Goal: Information Seeking & Learning: Learn about a topic

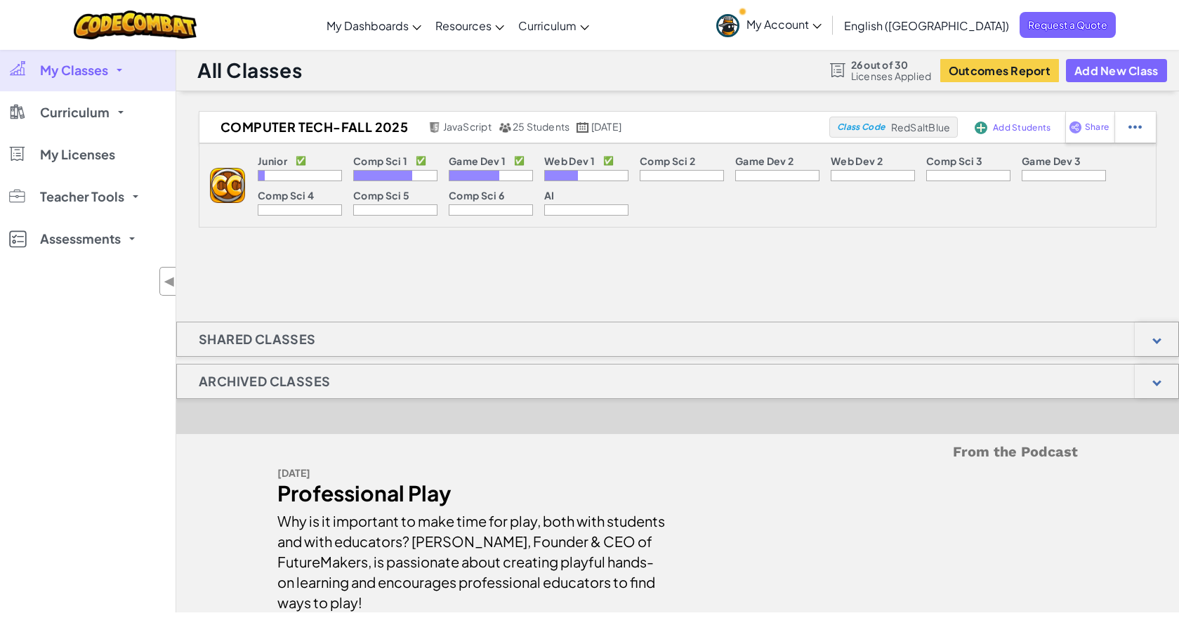
click at [81, 73] on span "My Classes" at bounding box center [74, 70] width 68 height 13
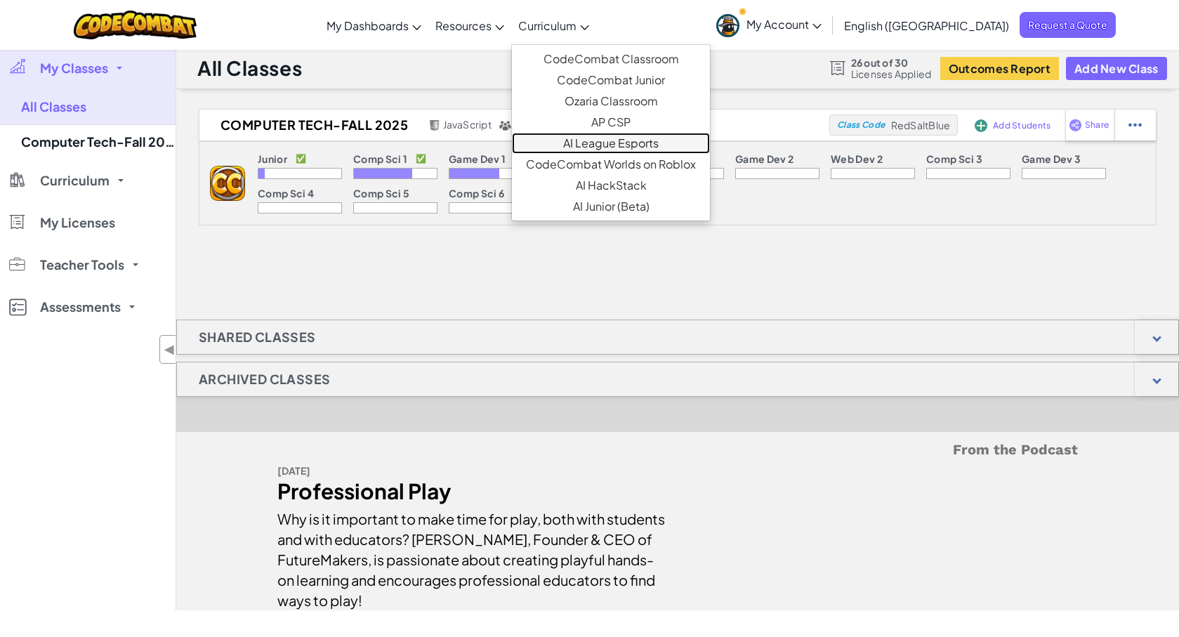
scroll to position [1, 0]
click at [647, 140] on link "AI League Esports" at bounding box center [611, 143] width 198 height 21
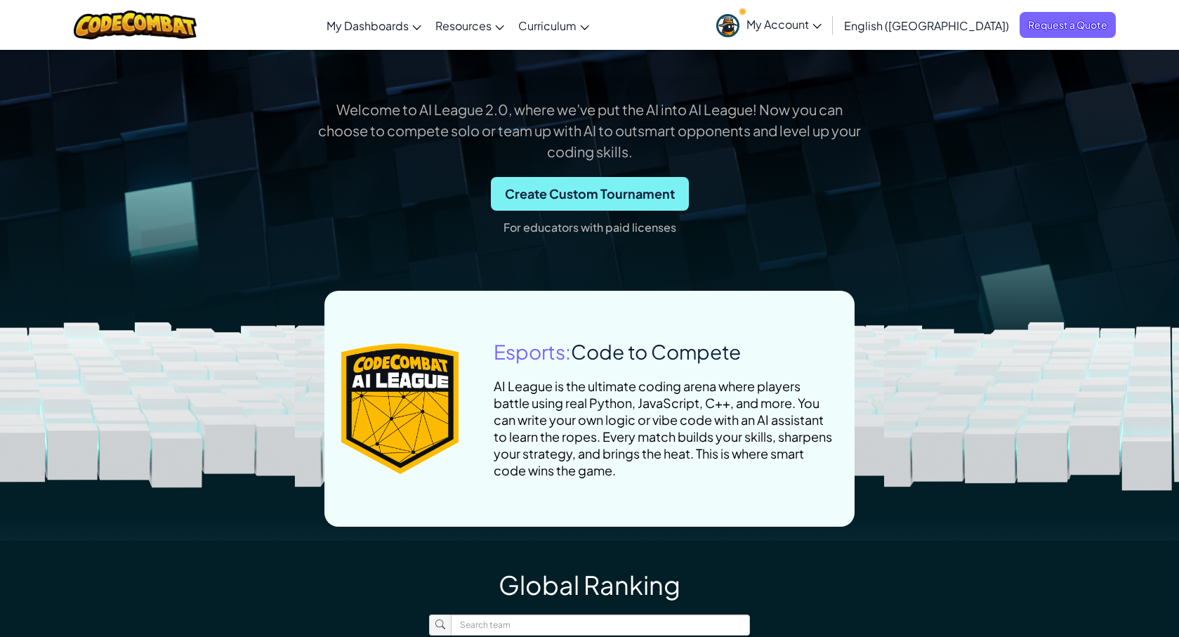
scroll to position [423, 0]
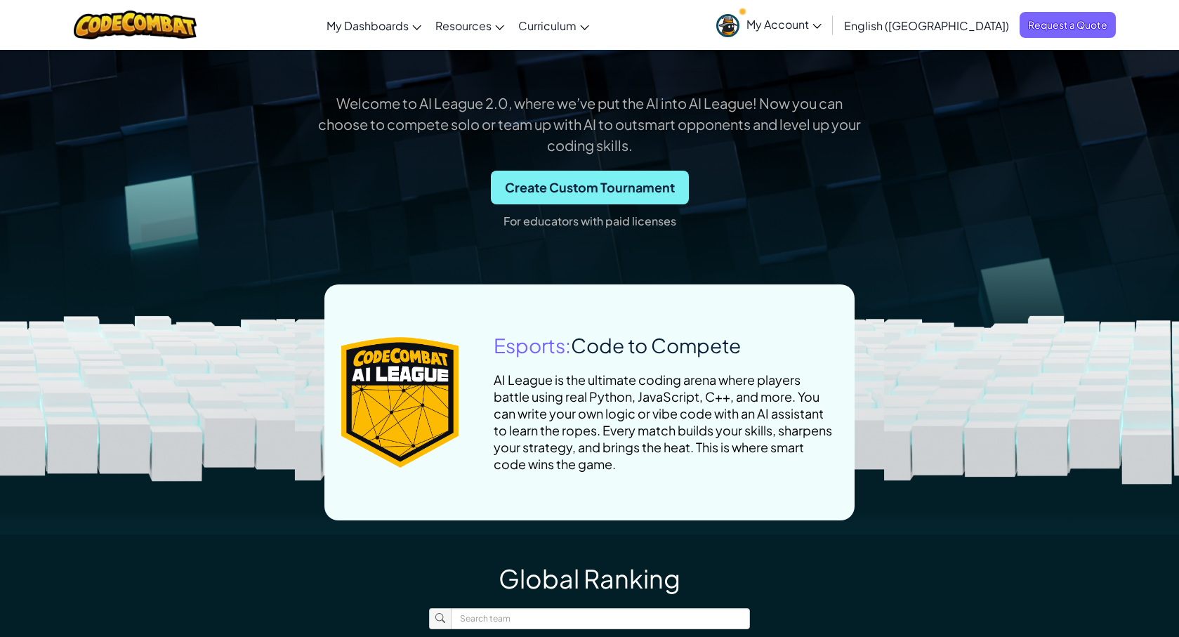
click at [591, 187] on span "Create Custom Tournament" at bounding box center [590, 188] width 198 height 34
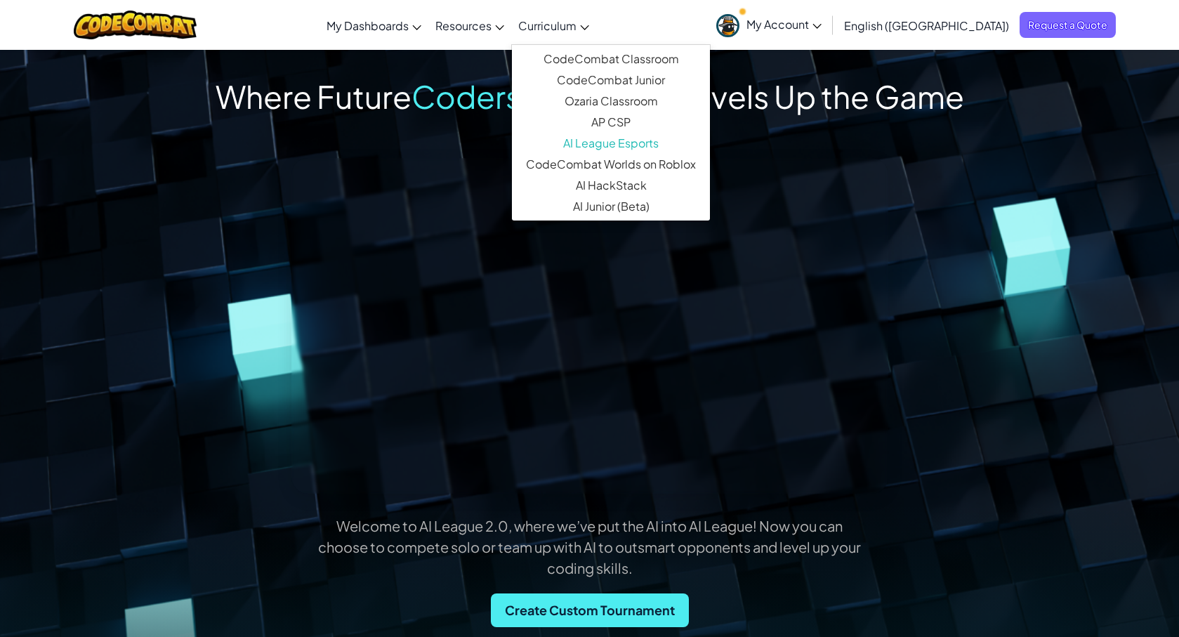
scroll to position [6, 0]
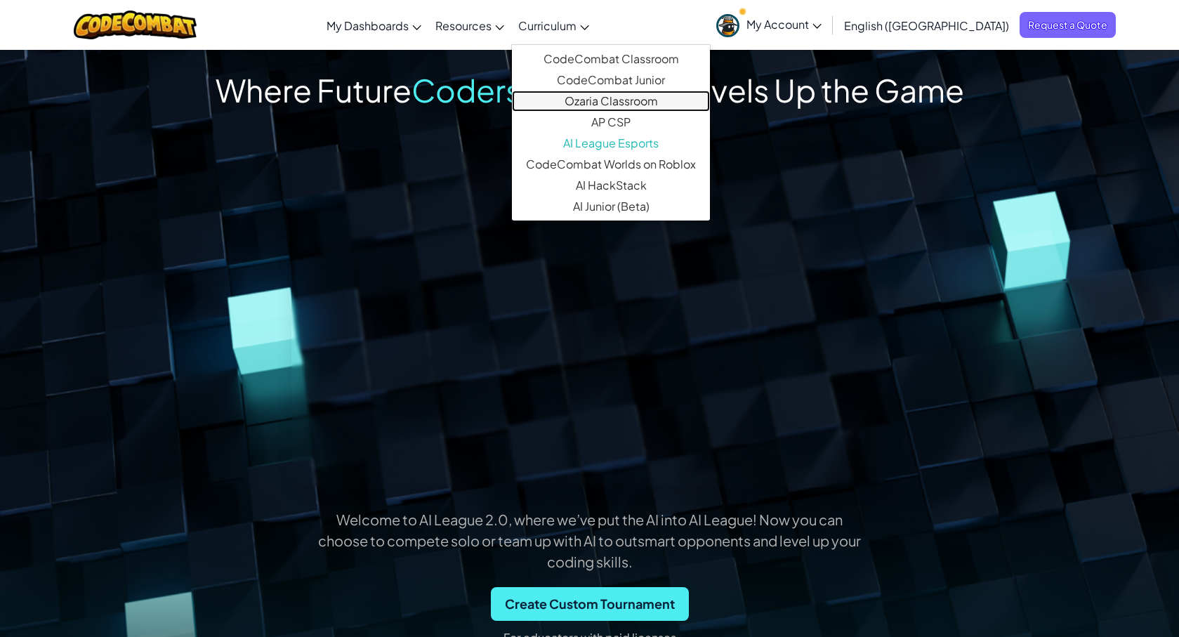
click at [678, 98] on link "Ozaria Classroom" at bounding box center [611, 101] width 198 height 21
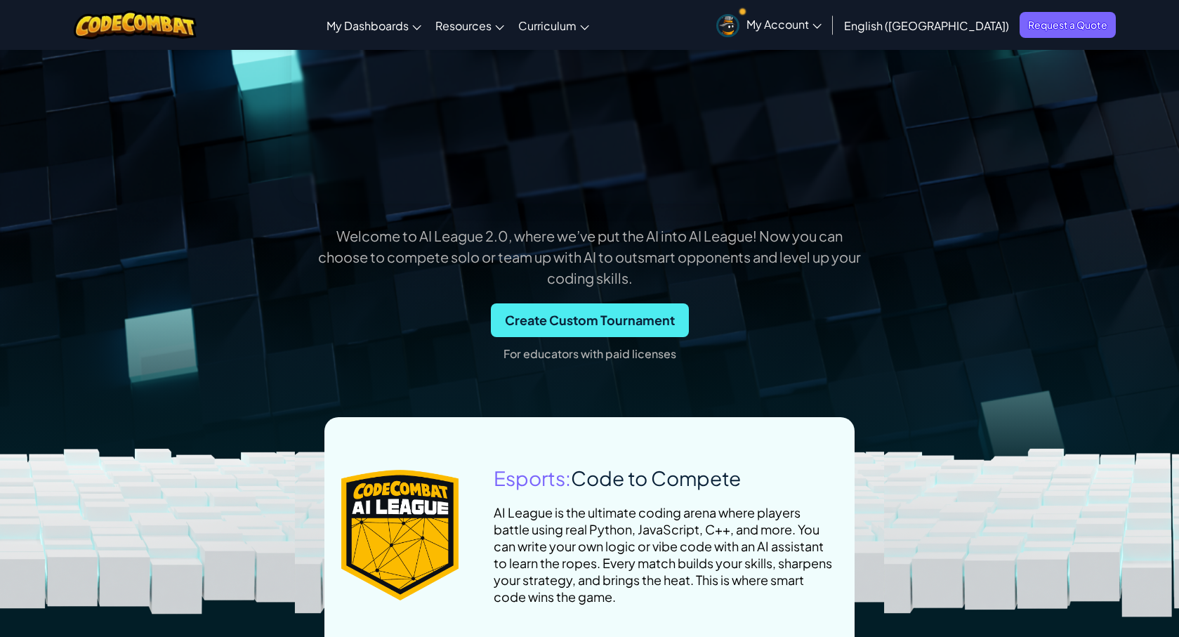
scroll to position [321, 0]
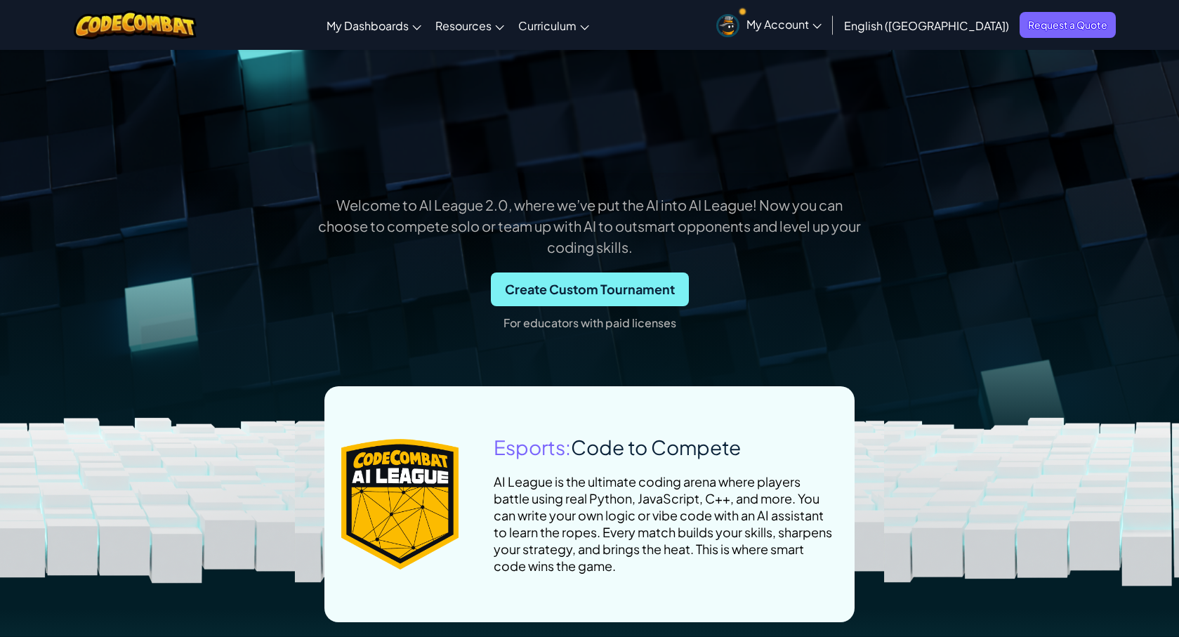
click at [590, 288] on span "Create Custom Tournament" at bounding box center [590, 289] width 198 height 34
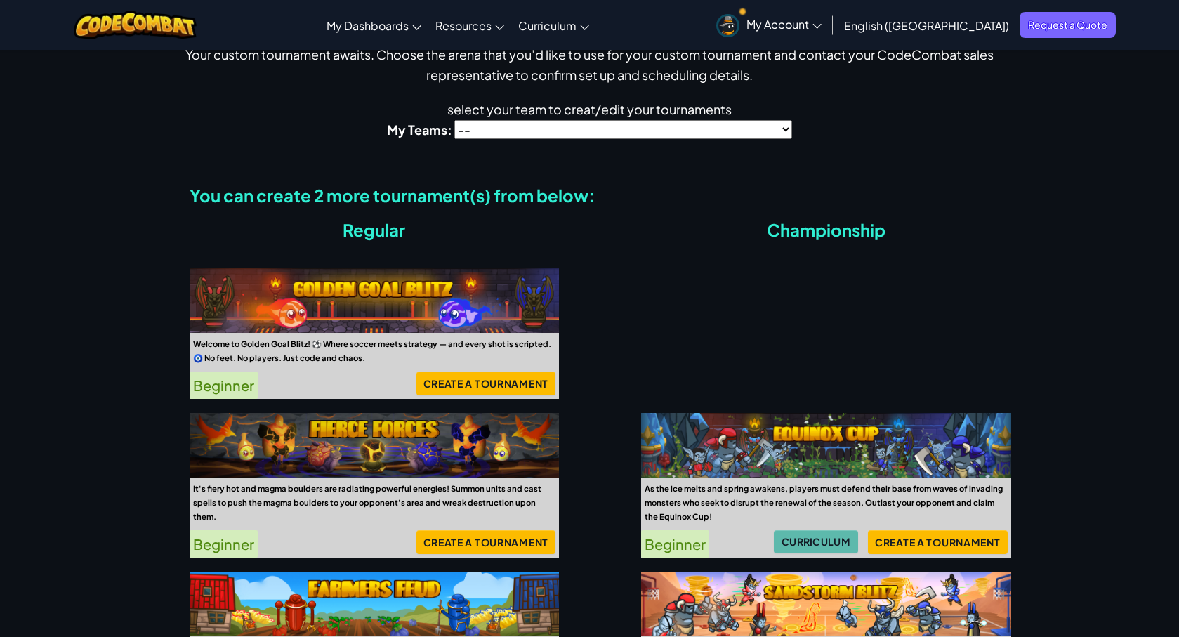
scroll to position [70, 0]
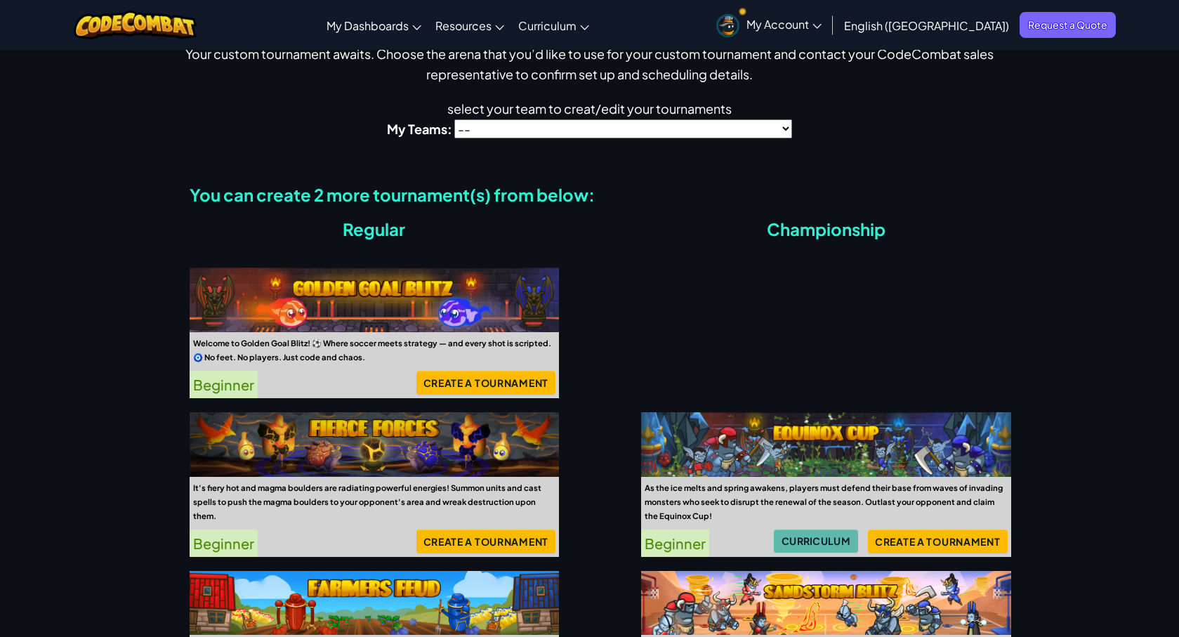
click at [532, 128] on select "-- Joshua Crespo Computer Tech-Sandate(2025 - 2026) Computer Tech - Spring 2025…" at bounding box center [623, 128] width 338 height 19
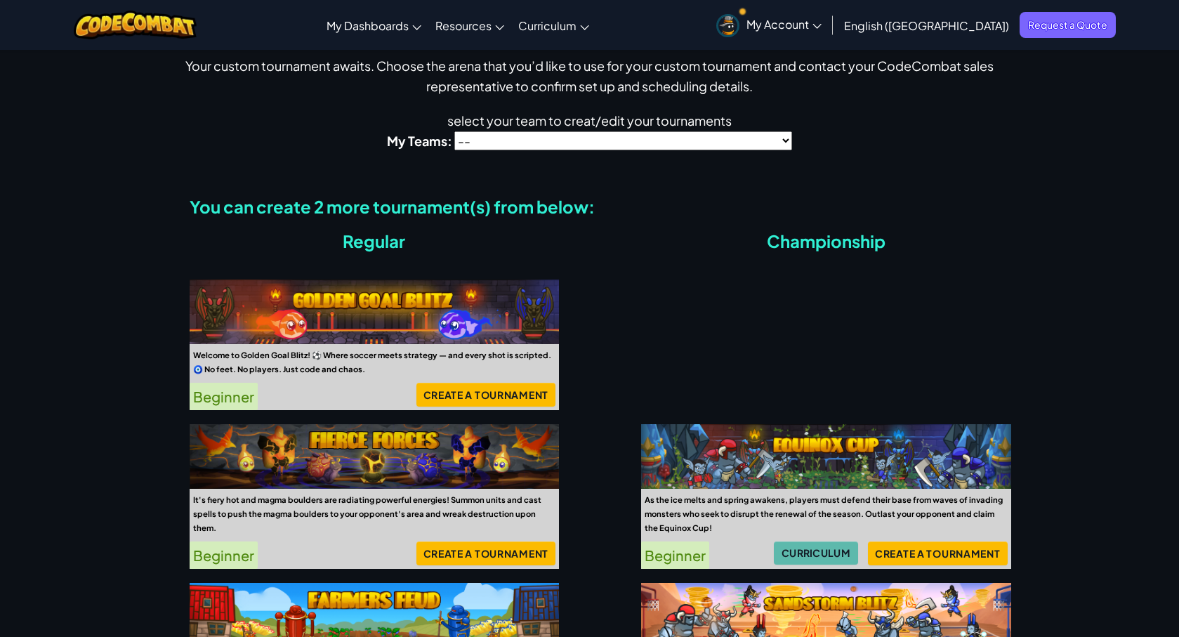
scroll to position [0, 0]
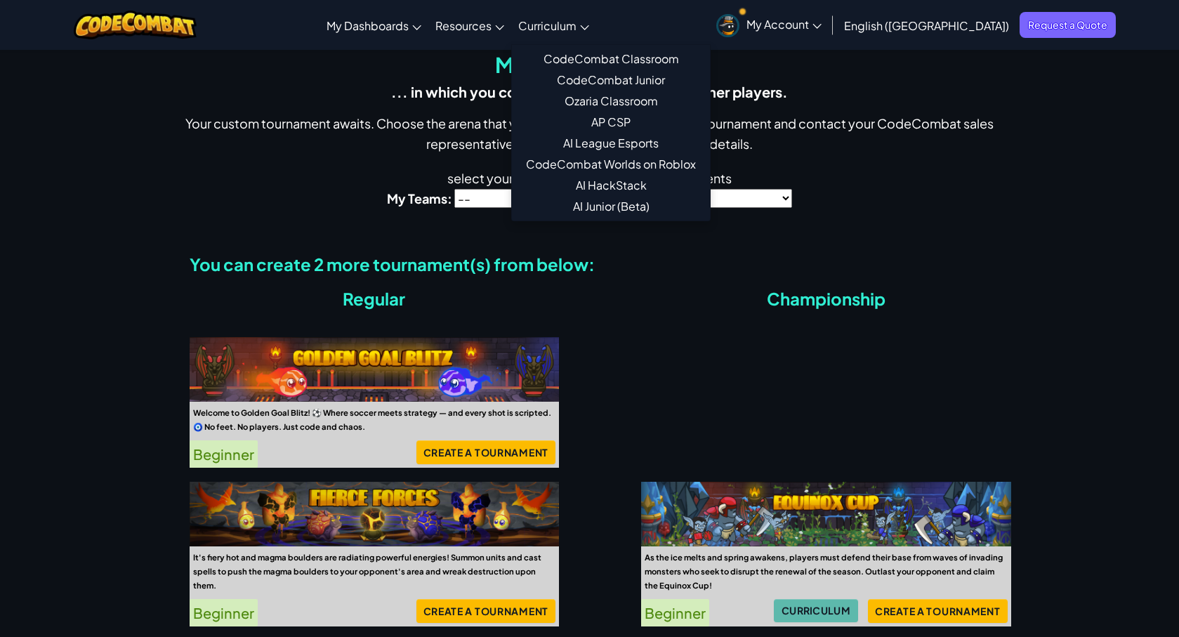
click at [576, 22] on span "Curriculum" at bounding box center [547, 25] width 58 height 15
click at [409, 22] on span "My Dashboards" at bounding box center [368, 25] width 82 height 15
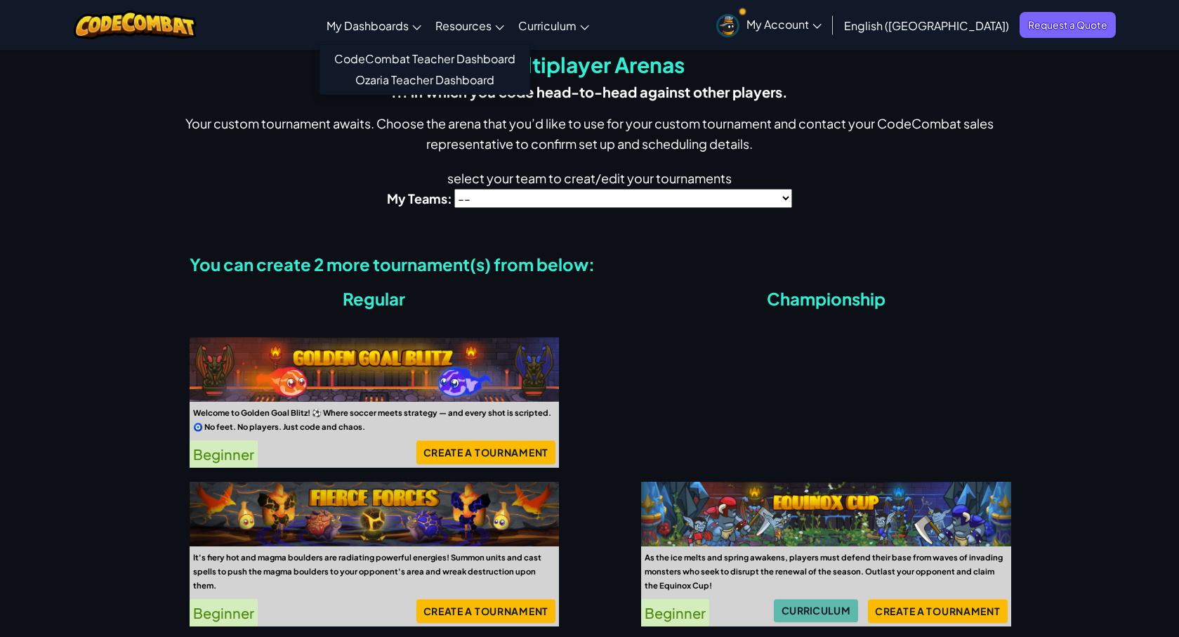
click at [409, 23] on span "My Dashboards" at bounding box center [368, 25] width 82 height 15
click at [479, 60] on link "CodeCombat Teacher Dashboard" at bounding box center [424, 58] width 209 height 21
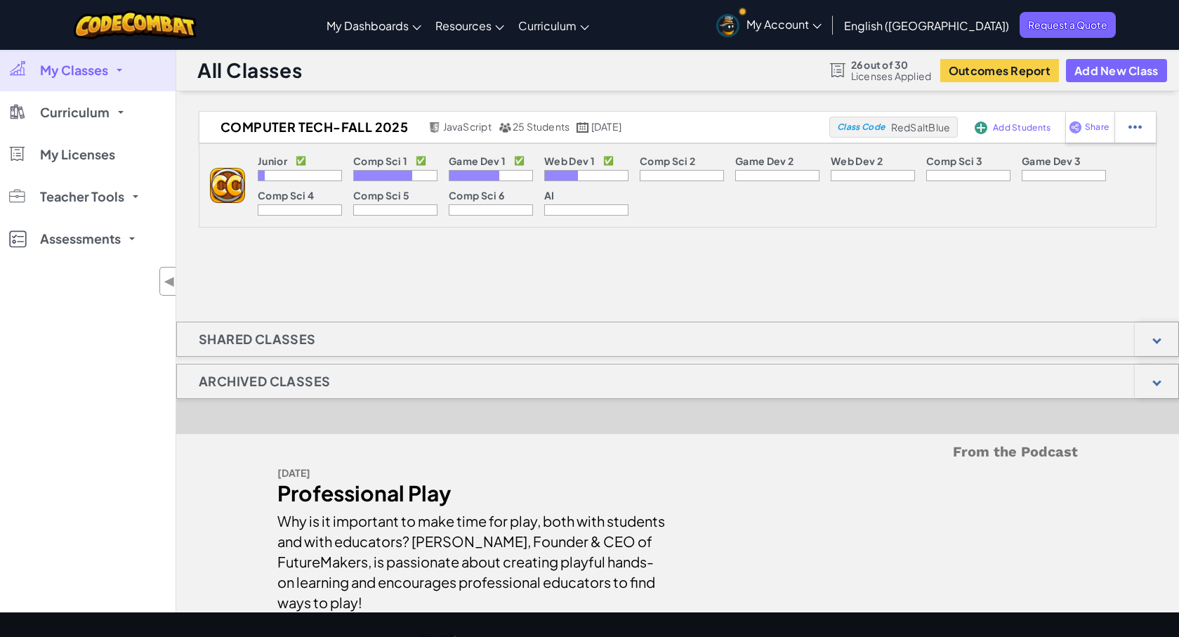
click at [305, 172] on div at bounding box center [300, 175] width 84 height 11
click at [117, 115] on link "Curriculum" at bounding box center [88, 112] width 176 height 42
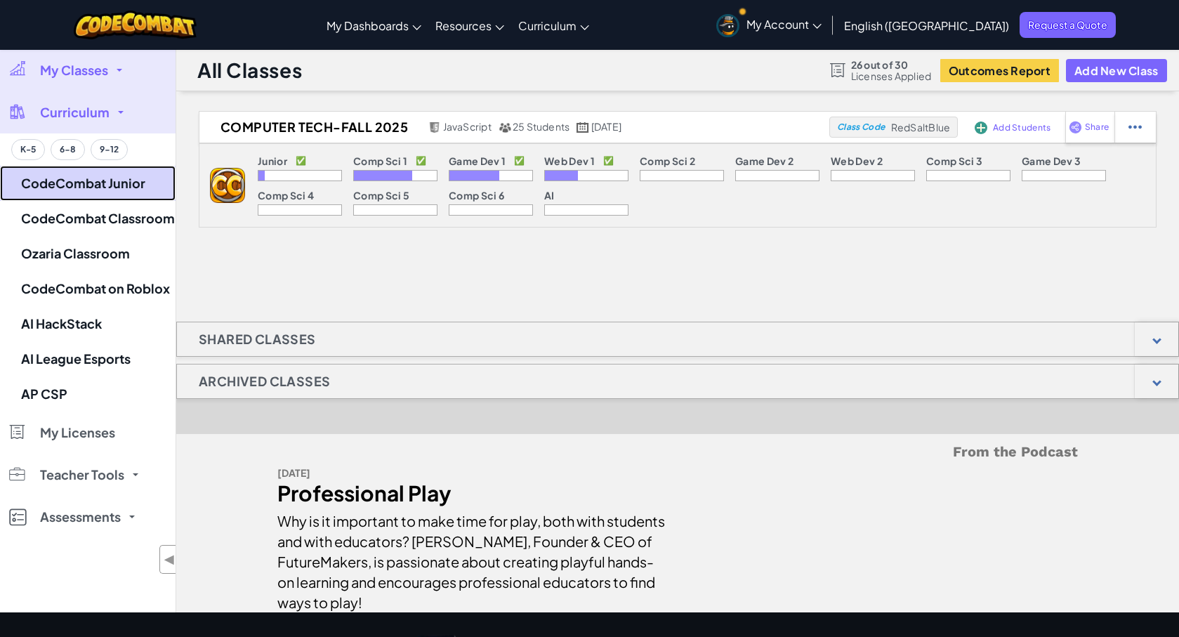
click at [121, 182] on link "CodeCombat Junior" at bounding box center [88, 183] width 176 height 35
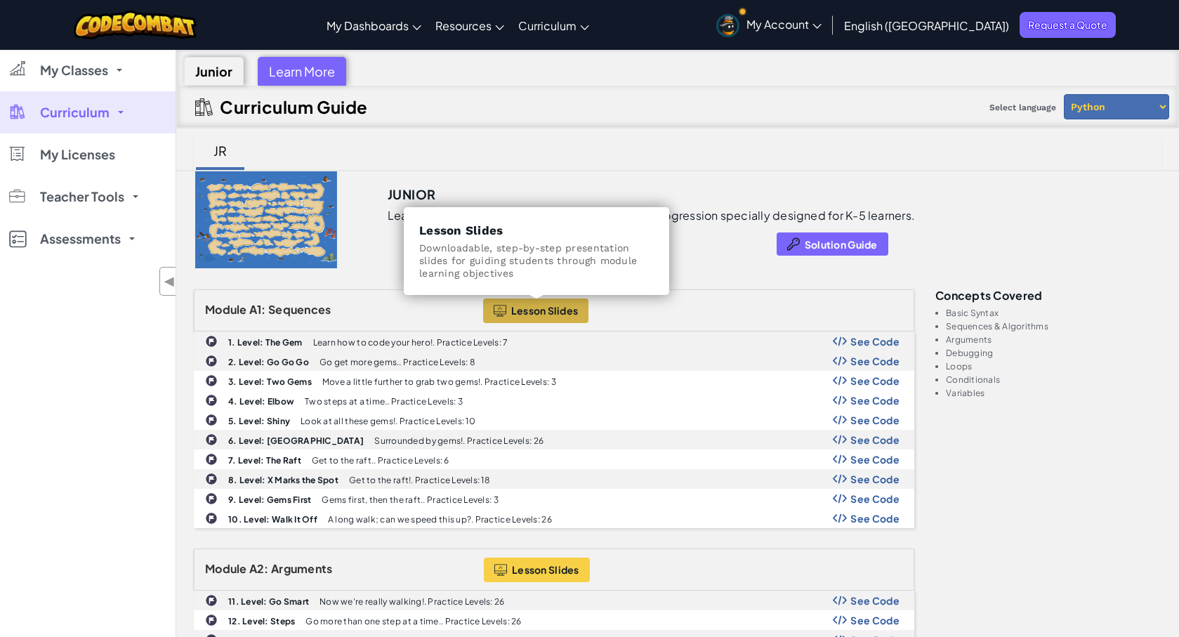
click at [549, 312] on span "Lesson Slides" at bounding box center [544, 310] width 67 height 11
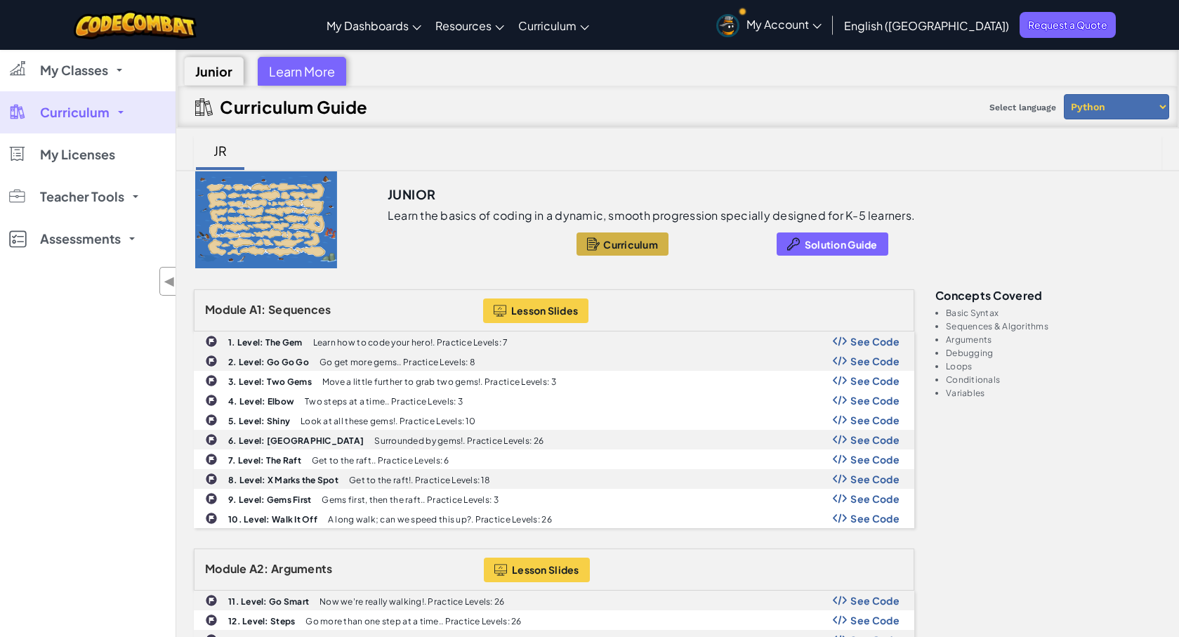
click at [618, 246] on span "Curriculum" at bounding box center [630, 244] width 55 height 11
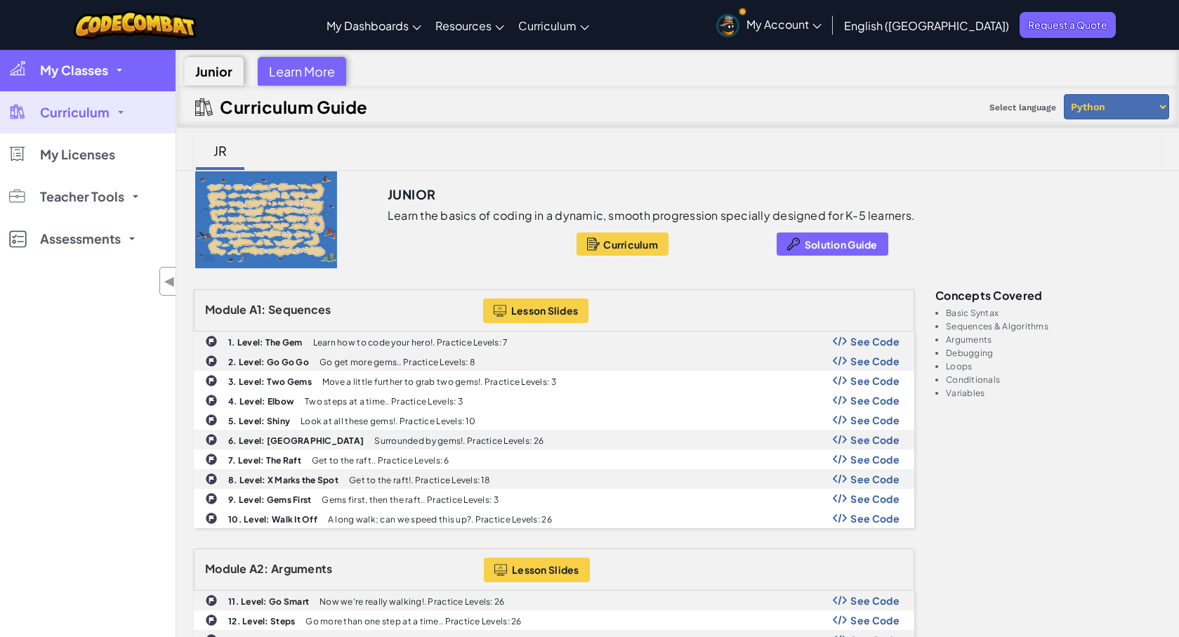
click at [88, 77] on span "My Classes" at bounding box center [74, 70] width 68 height 13
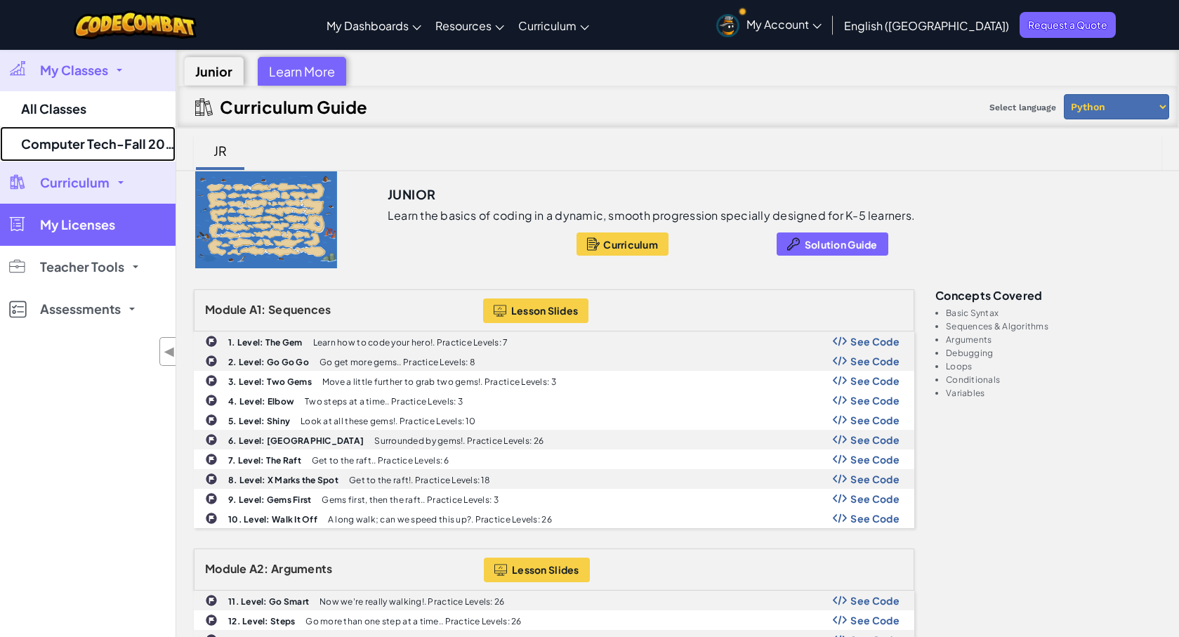
click at [84, 137] on link "Computer Tech-Fall 2025" at bounding box center [88, 143] width 176 height 35
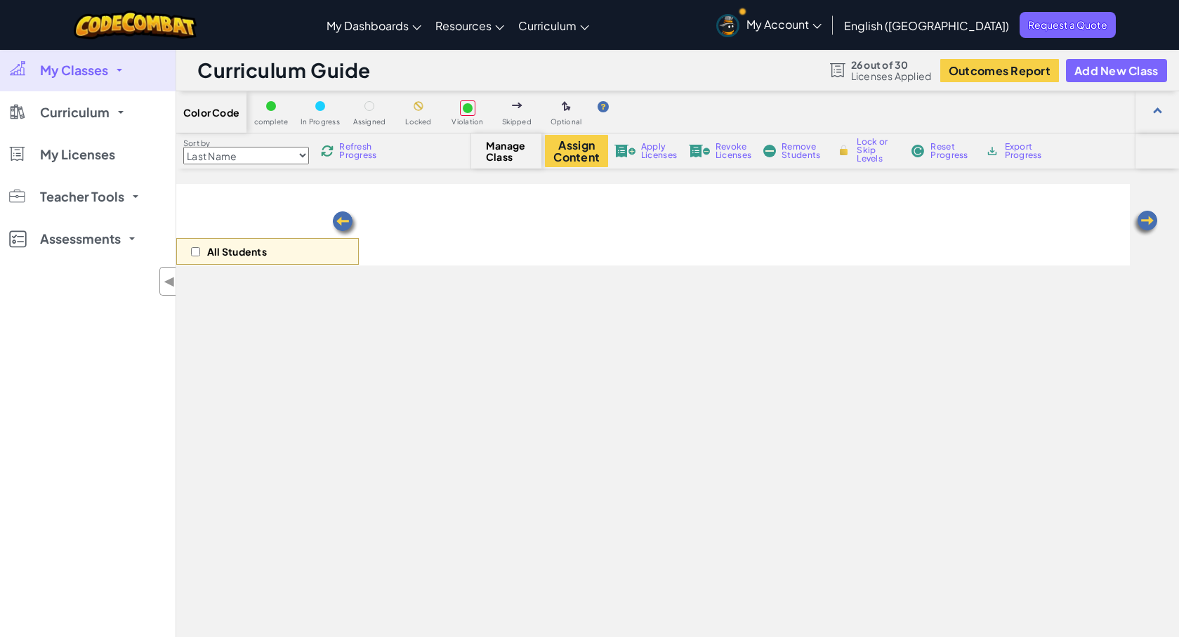
select select "560f1a9f22961295f9427742"
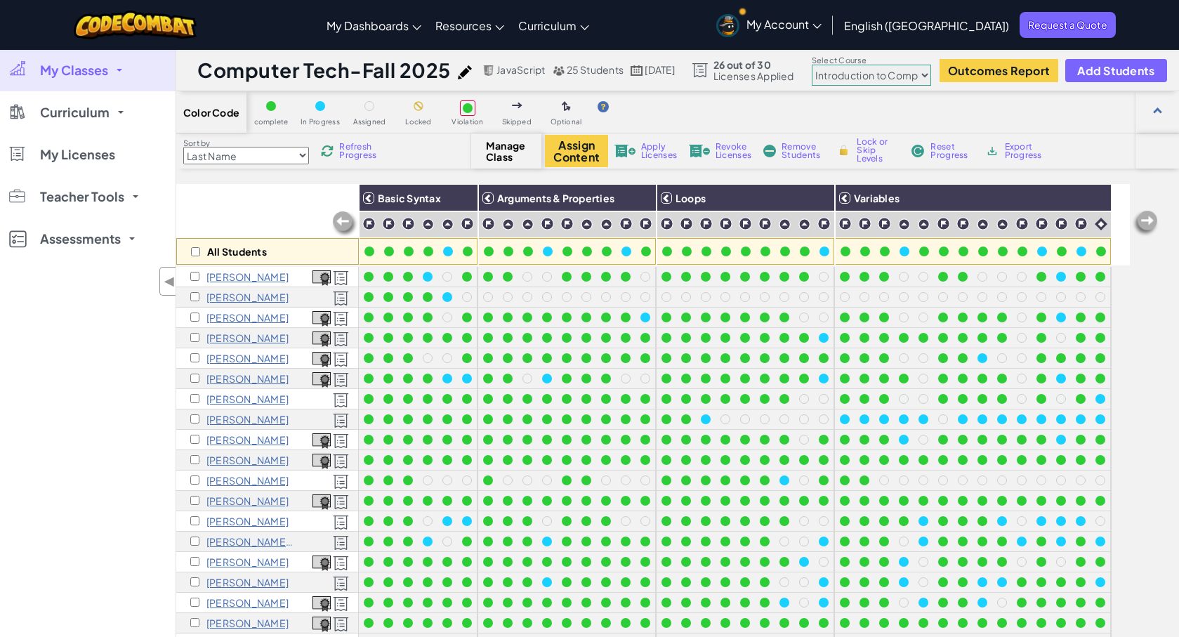
click at [931, 76] on select "Junior Introduction to Computer Science Game Development 1 Web Development 1 Co…" at bounding box center [871, 75] width 119 height 21
click at [323, 276] on img at bounding box center [321, 277] width 18 height 15
click at [931, 72] on select "Junior Introduction to Computer Science Game Development 1 Web Development 1 Co…" at bounding box center [871, 75] width 119 height 21
click at [844, 417] on div at bounding box center [845, 419] width 10 height 10
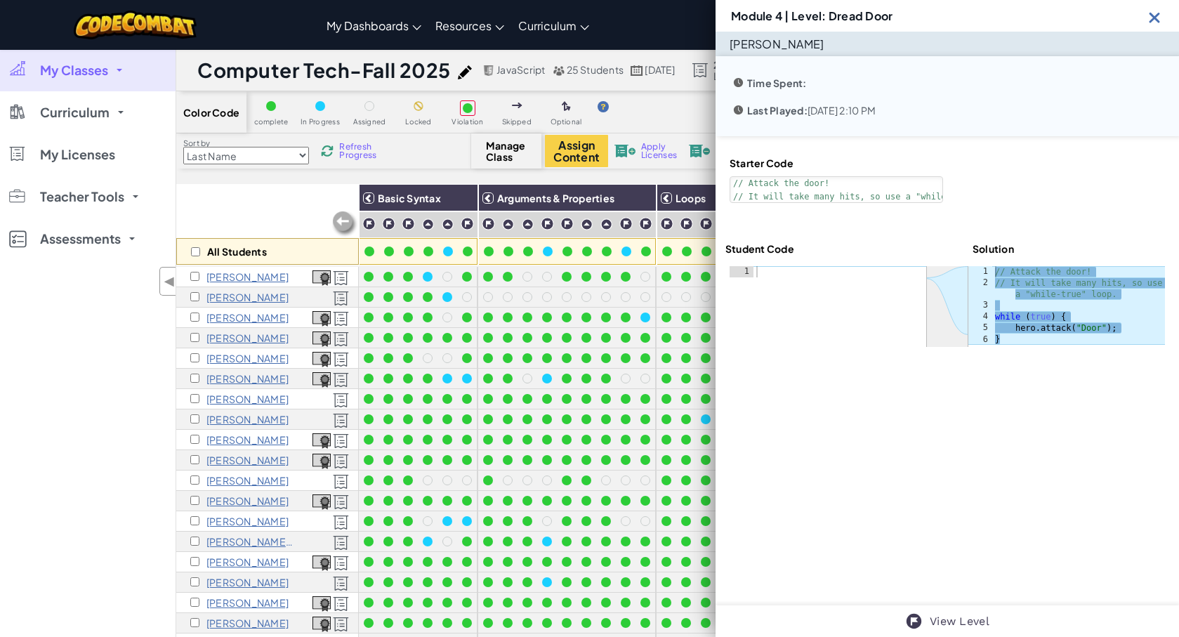
click at [1153, 15] on img at bounding box center [1155, 17] width 18 height 18
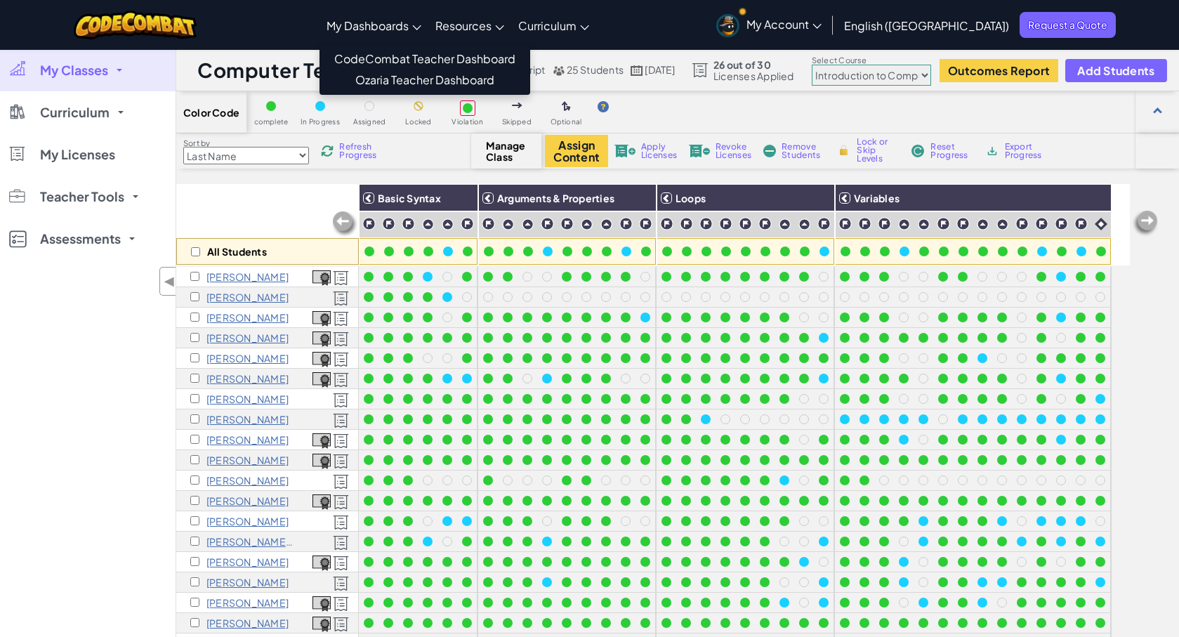
click at [409, 27] on span "My Dashboards" at bounding box center [368, 25] width 82 height 15
click at [448, 84] on link "Ozaria Teacher Dashboard" at bounding box center [424, 80] width 209 height 21
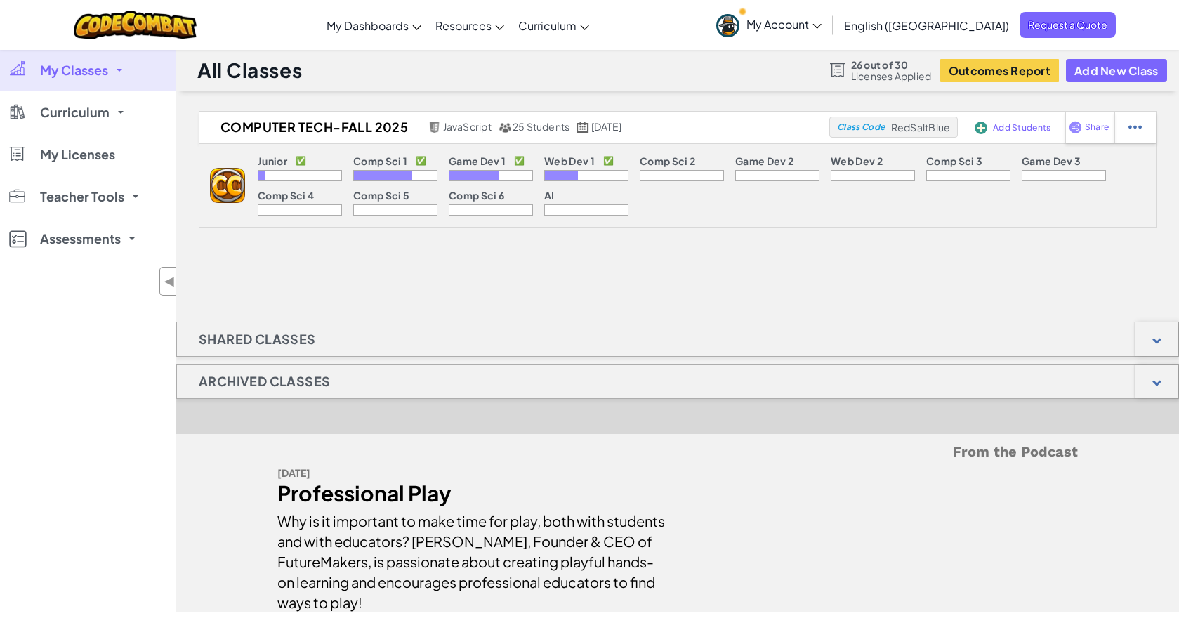
click at [90, 69] on span "My Classes" at bounding box center [74, 70] width 68 height 13
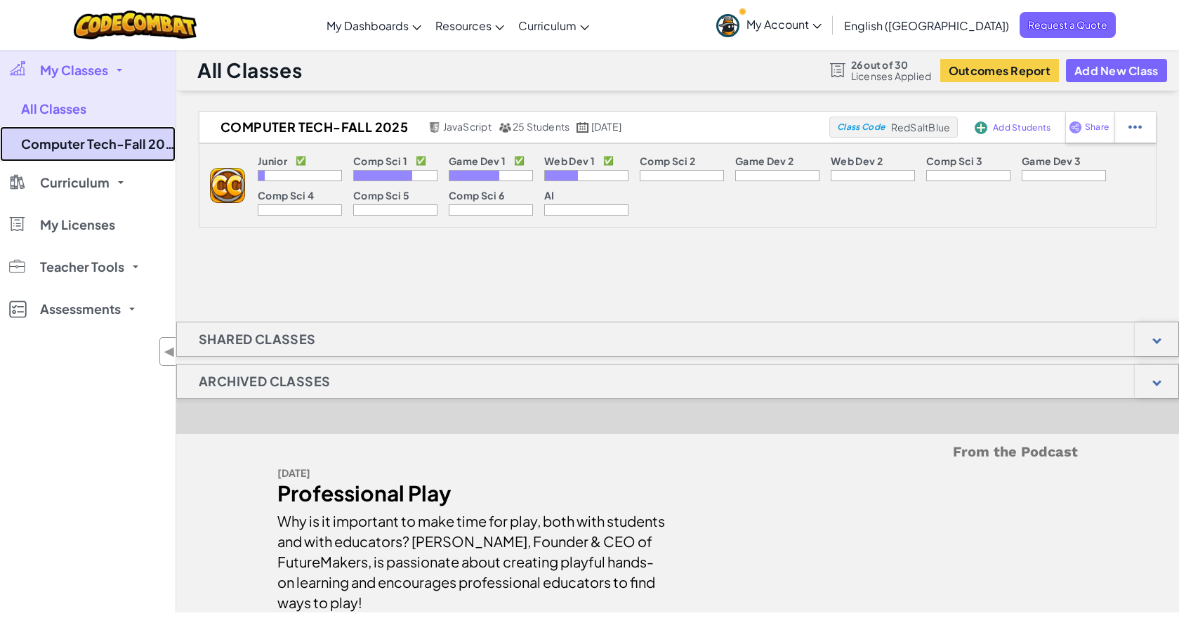
click at [105, 151] on link "Computer Tech-Fall 2025" at bounding box center [88, 143] width 176 height 35
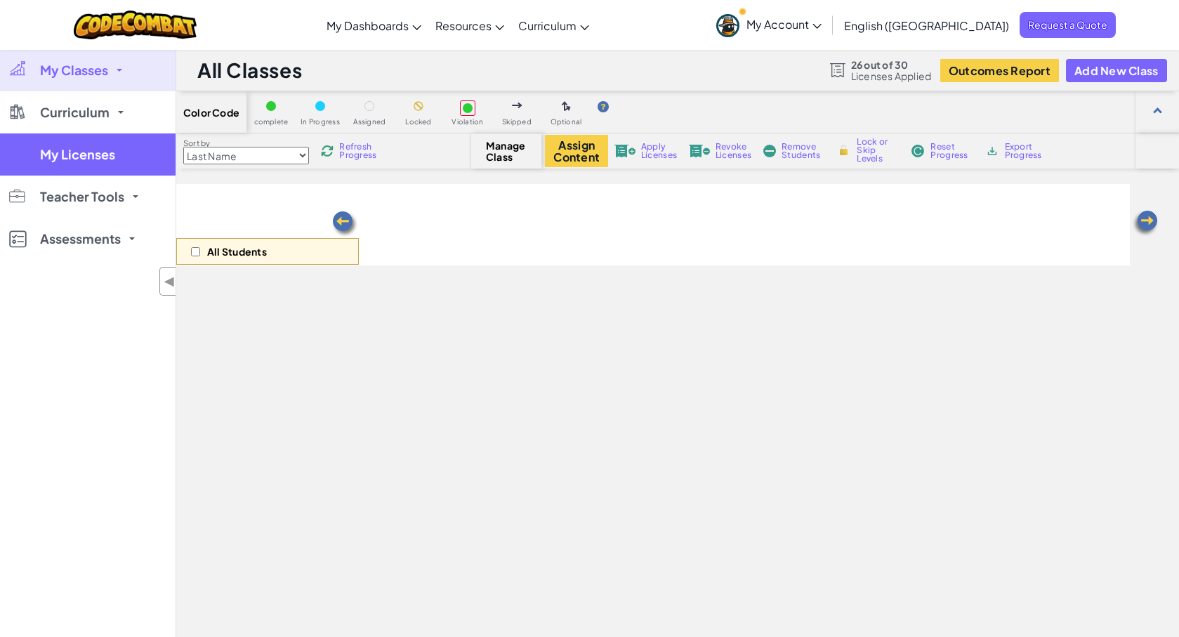
select select "560f1a9f22961295f9427742"
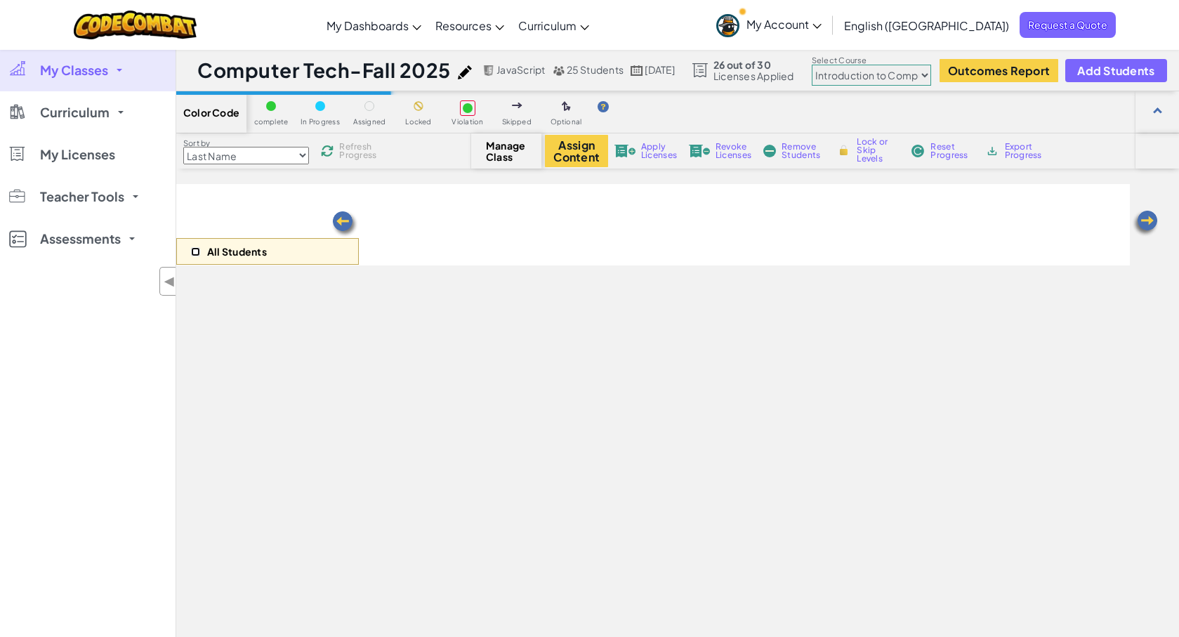
click at [197, 254] on input "checkbox" at bounding box center [195, 251] width 9 height 9
checkbox input "true"
click at [911, 78] on select "Junior Introduction to Computer Science Game Development 1 Web Development 1 Co…" at bounding box center [871, 75] width 119 height 21
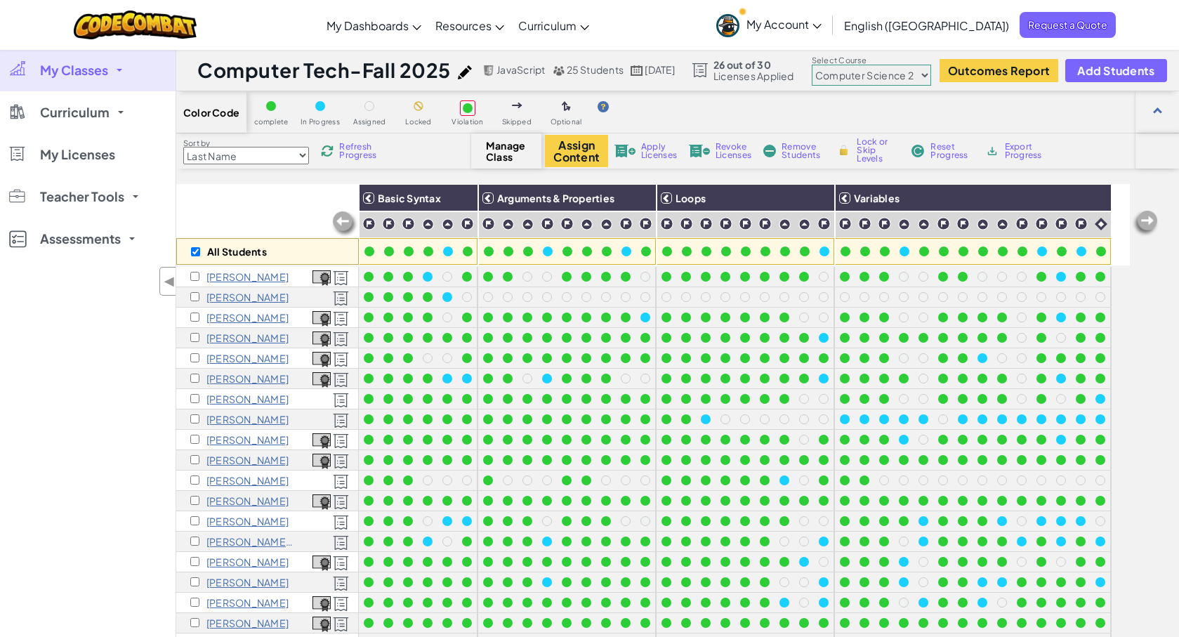
click at [836, 65] on select "Junior Introduction to Computer Science Game Development 1 Web Development 1 Co…" at bounding box center [871, 75] width 119 height 21
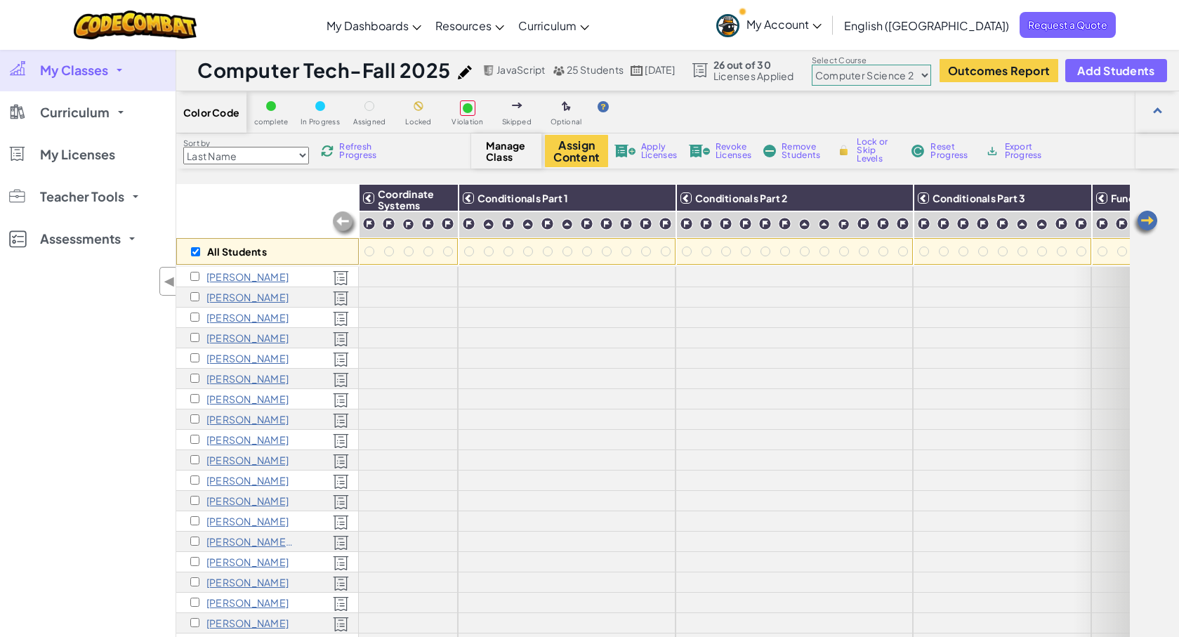
click at [890, 77] on select "Junior Introduction to Computer Science Game Development 1 Web Development 1 Co…" at bounding box center [871, 75] width 119 height 21
click at [836, 65] on select "Junior Introduction to Computer Science Game Development 1 Web Development 1 Co…" at bounding box center [871, 75] width 119 height 21
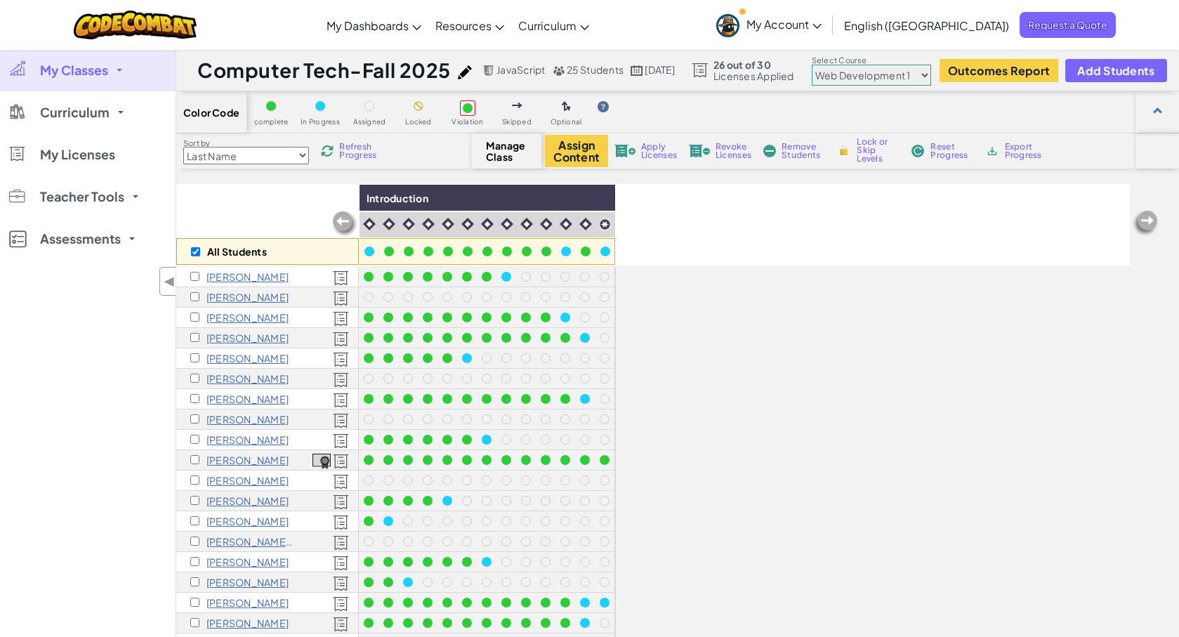
click at [907, 77] on select "Junior Introduction to Computer Science Game Development 1 Web Development 1 Co…" at bounding box center [871, 75] width 119 height 21
select select "65f32b6c87c07dbeb5ba1936"
click at [836, 65] on select "Junior Introduction to Computer Science Game Development 1 Web Development 1 Co…" at bounding box center [871, 75] width 119 height 21
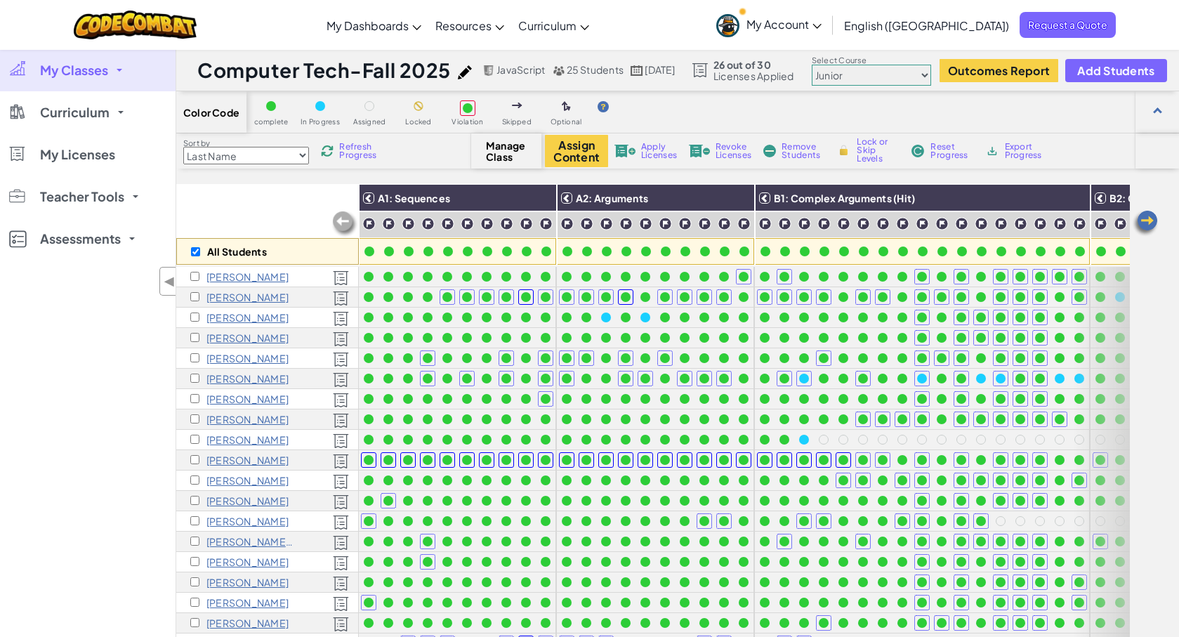
click at [369, 225] on img at bounding box center [368, 223] width 13 height 13
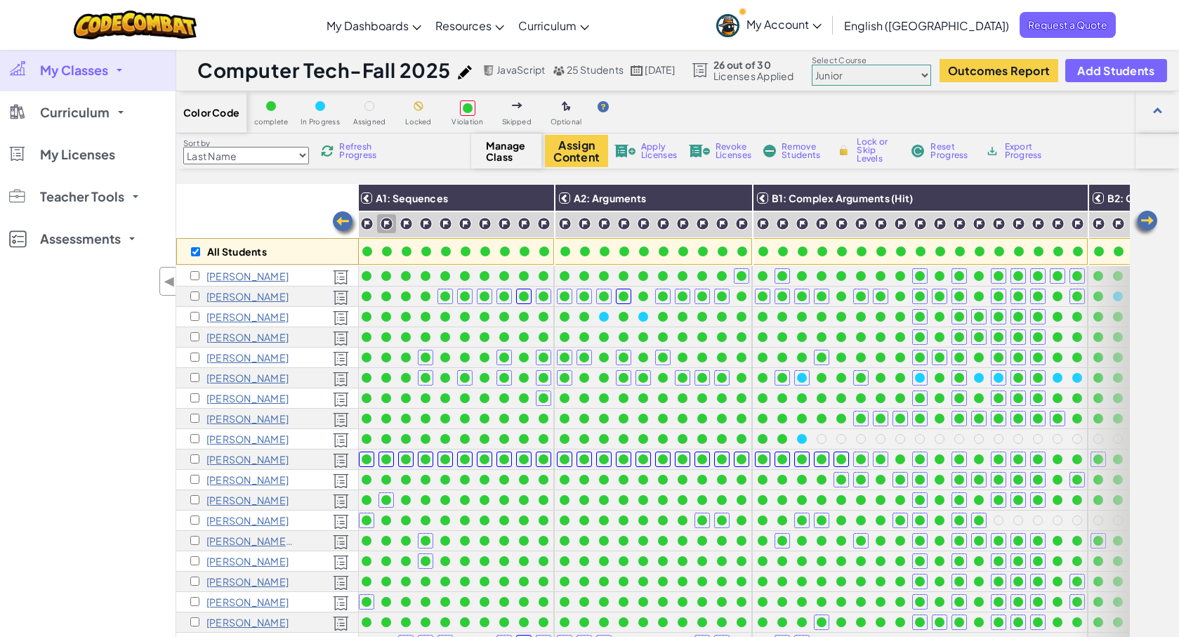
click at [384, 223] on img at bounding box center [386, 223] width 13 height 13
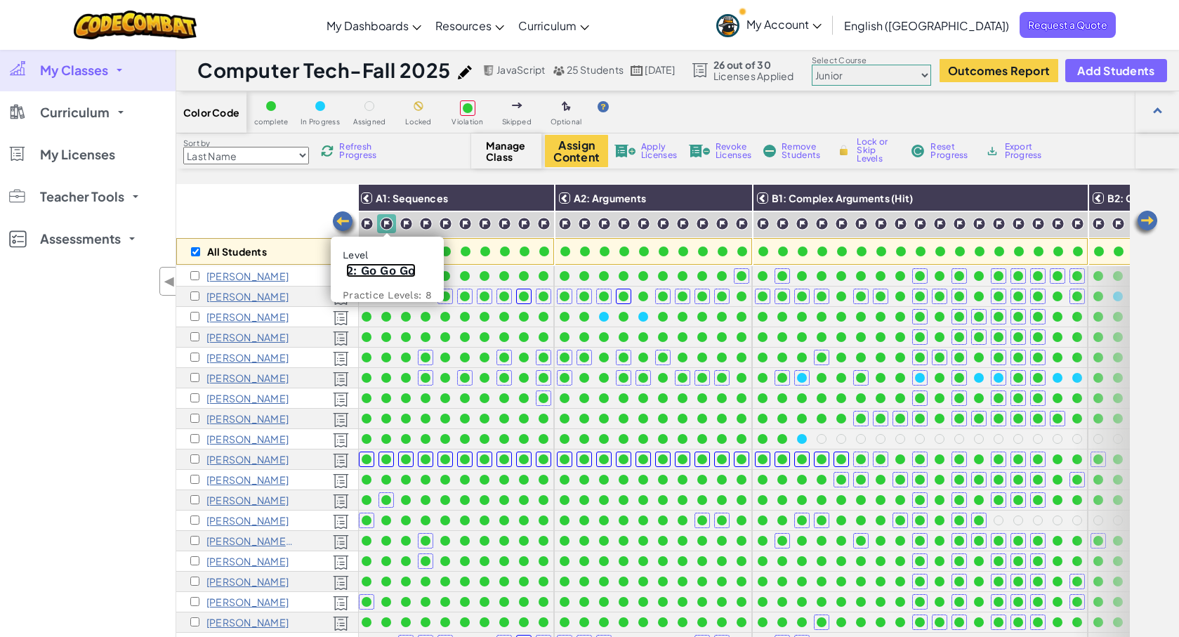
click at [381, 272] on link "2: Go Go Go" at bounding box center [381, 270] width 70 height 14
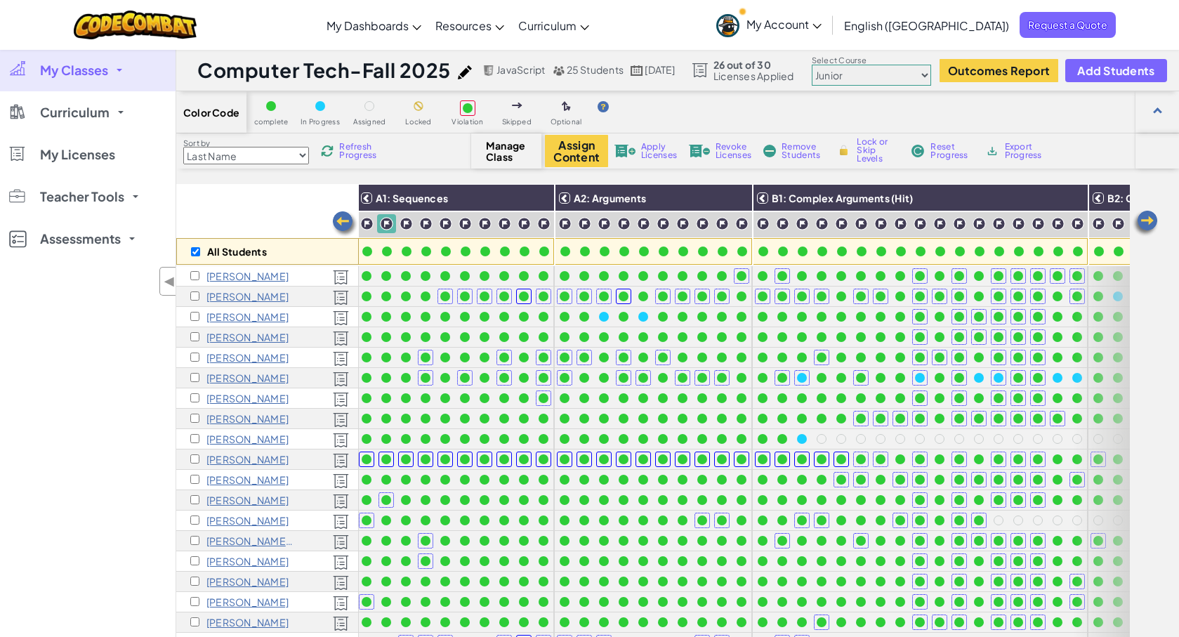
click at [1149, 218] on img at bounding box center [1145, 223] width 28 height 28
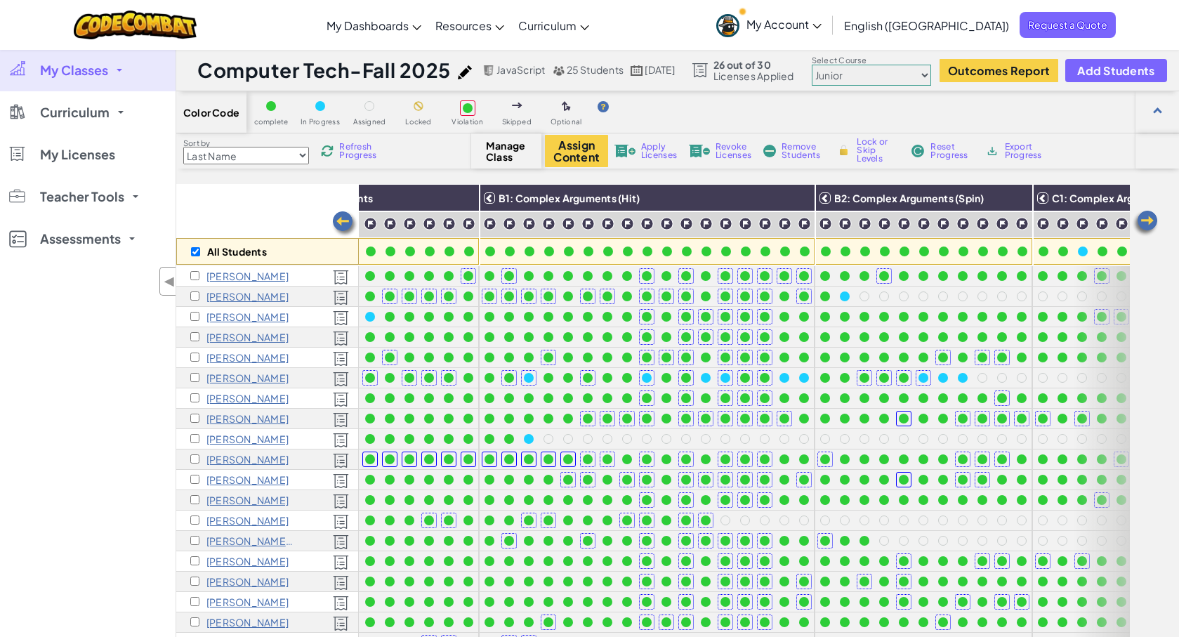
click at [1149, 221] on img at bounding box center [1145, 223] width 28 height 28
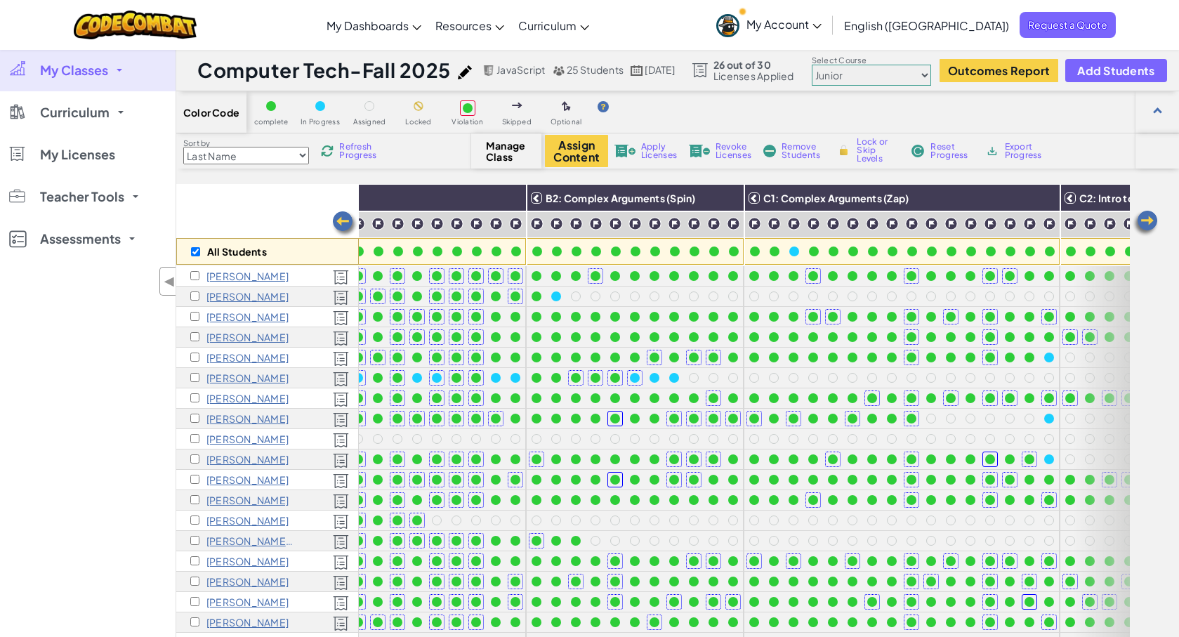
click at [1149, 223] on img at bounding box center [1145, 223] width 28 height 28
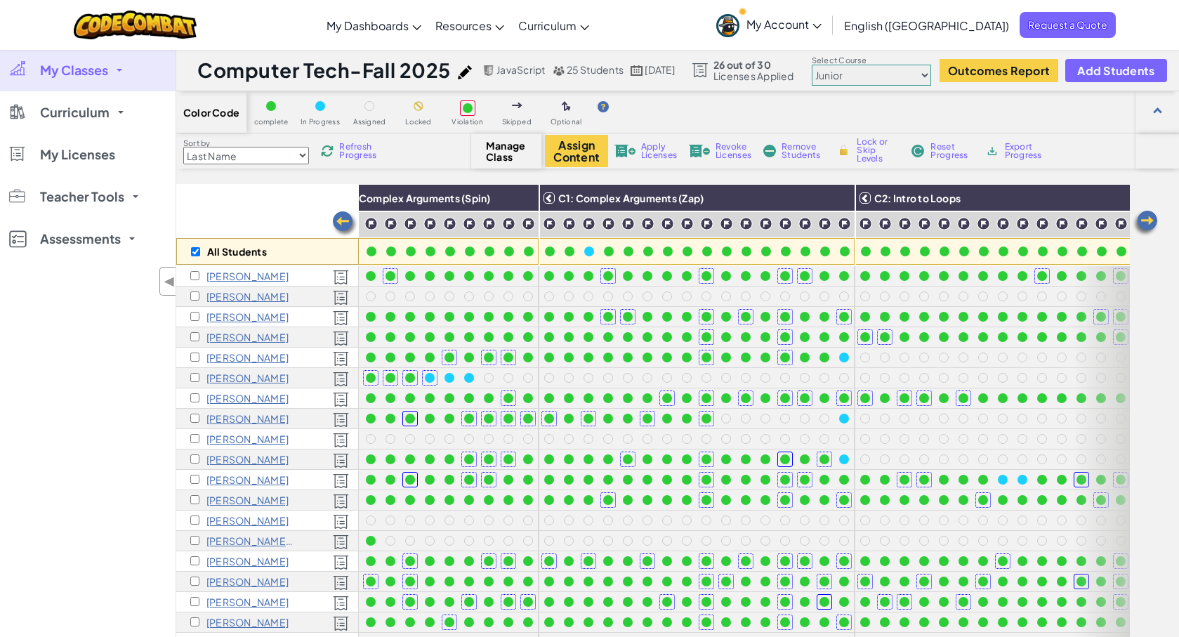
scroll to position [1, 845]
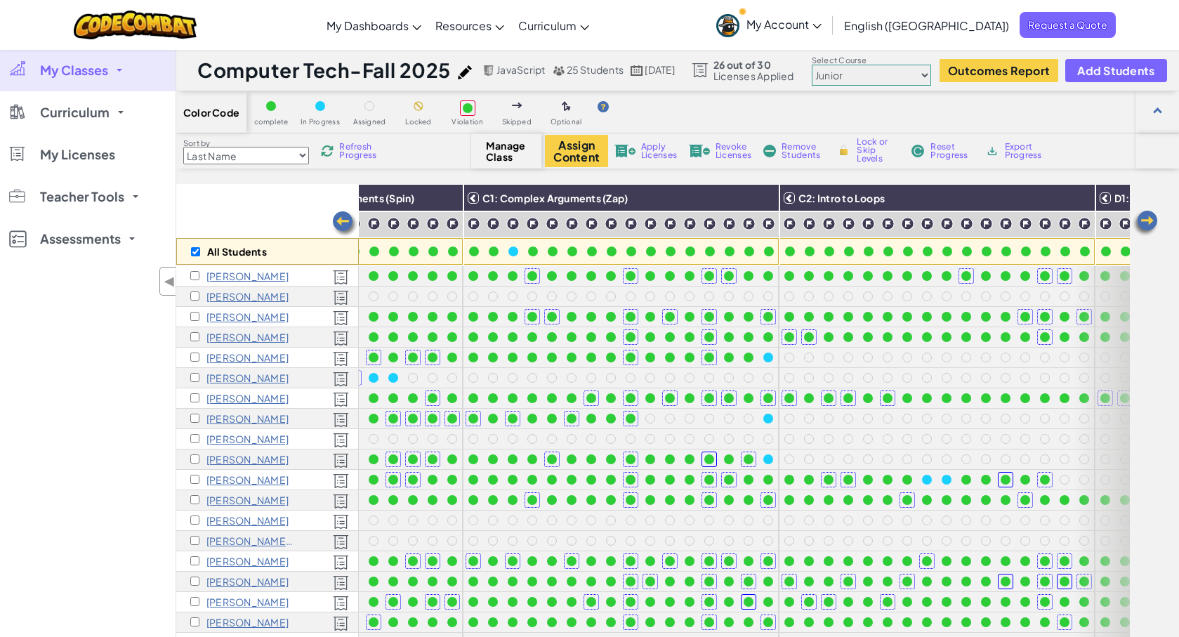
click at [1149, 223] on img at bounding box center [1145, 223] width 28 height 28
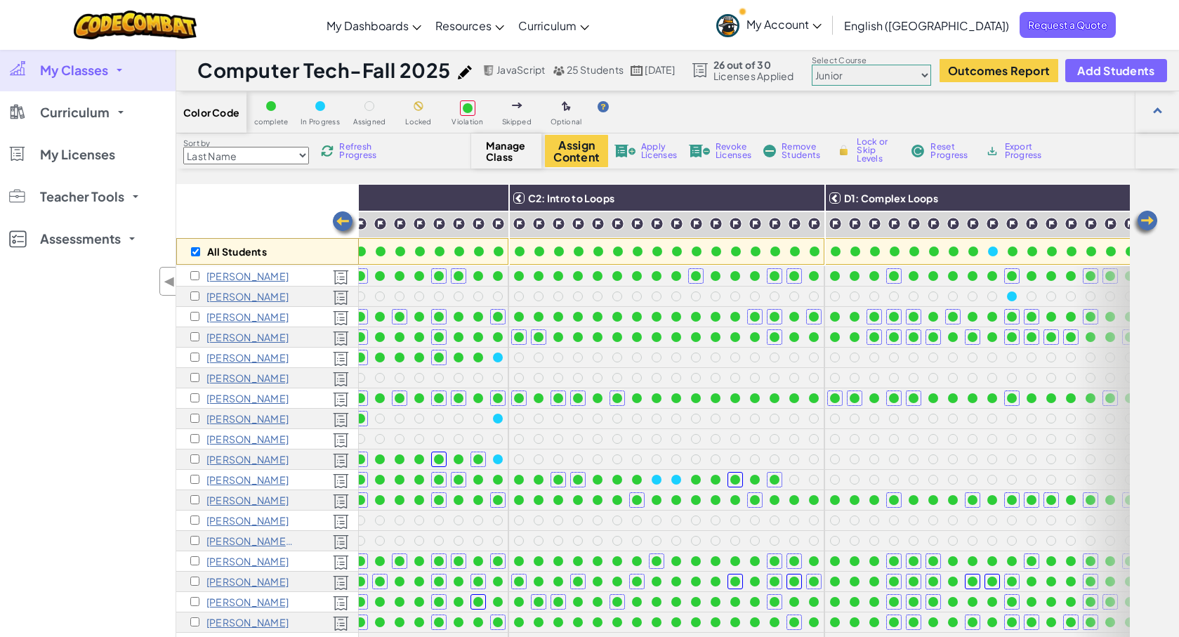
scroll to position [1, 1126]
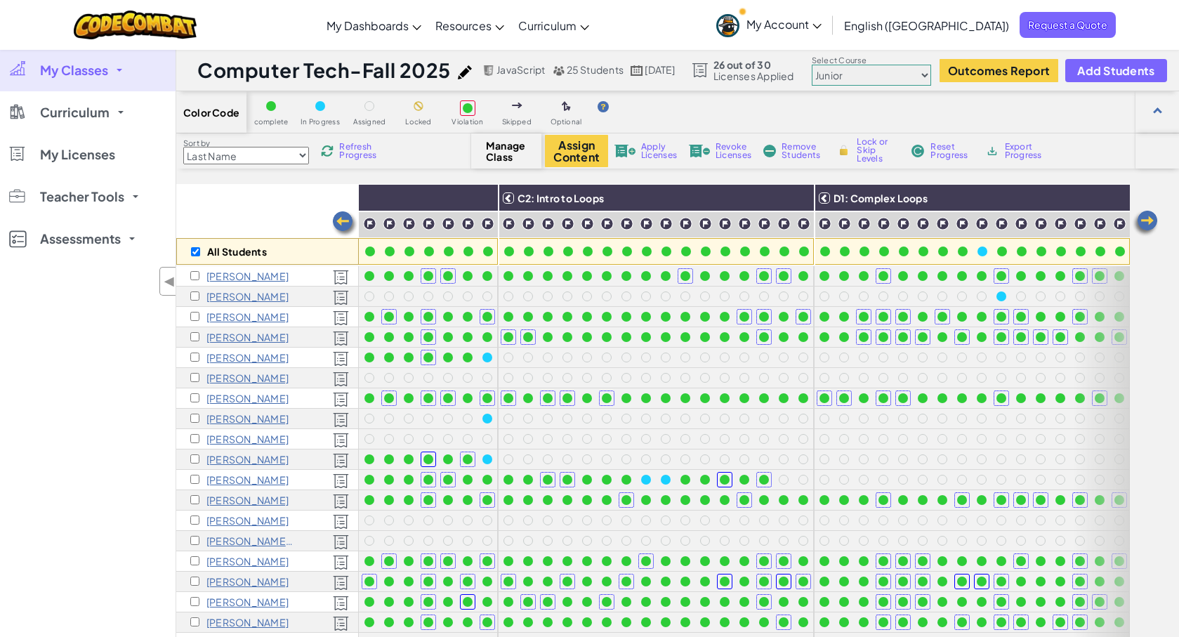
click at [1149, 223] on img at bounding box center [1145, 223] width 28 height 28
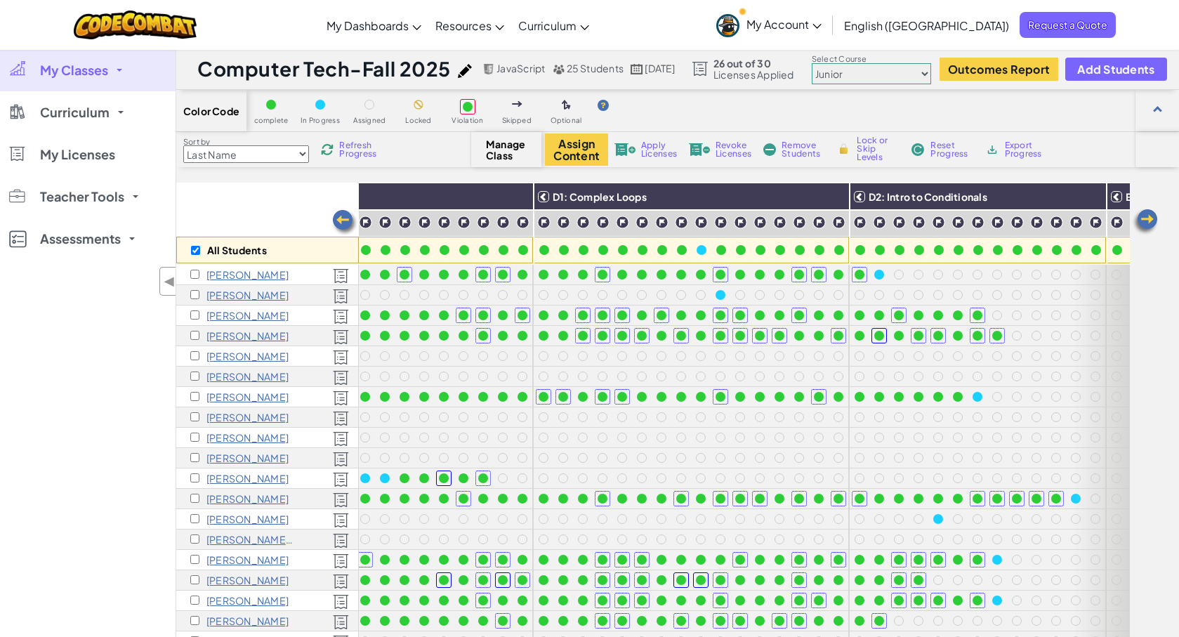
click at [1149, 223] on img at bounding box center [1145, 222] width 28 height 28
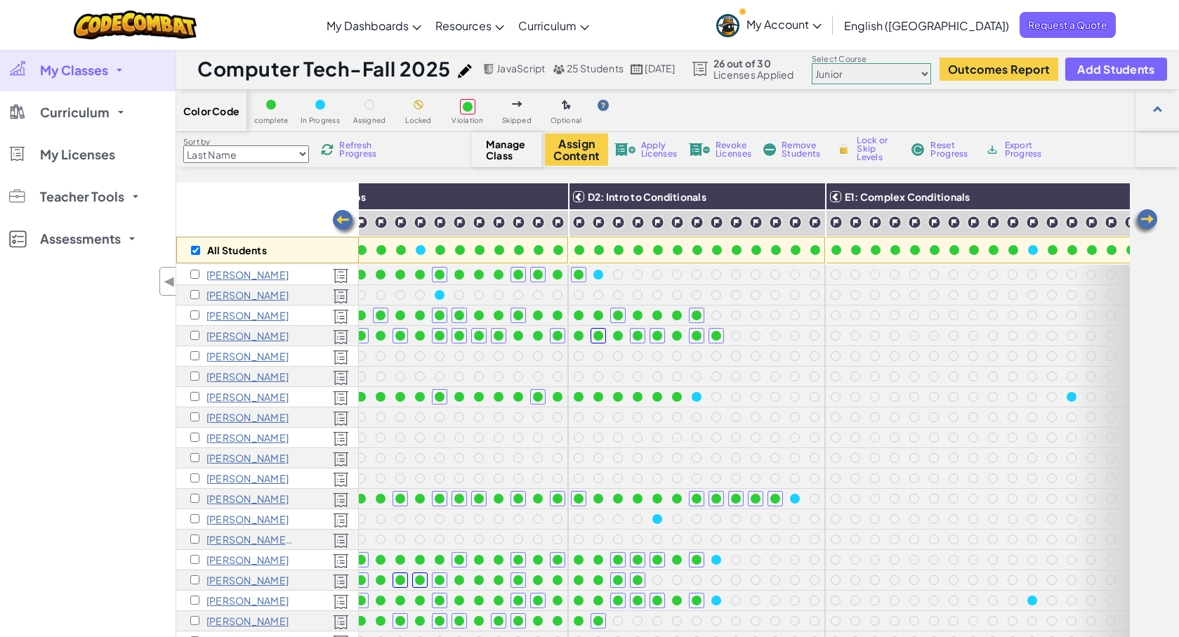
click at [1149, 223] on img at bounding box center [1145, 222] width 28 height 28
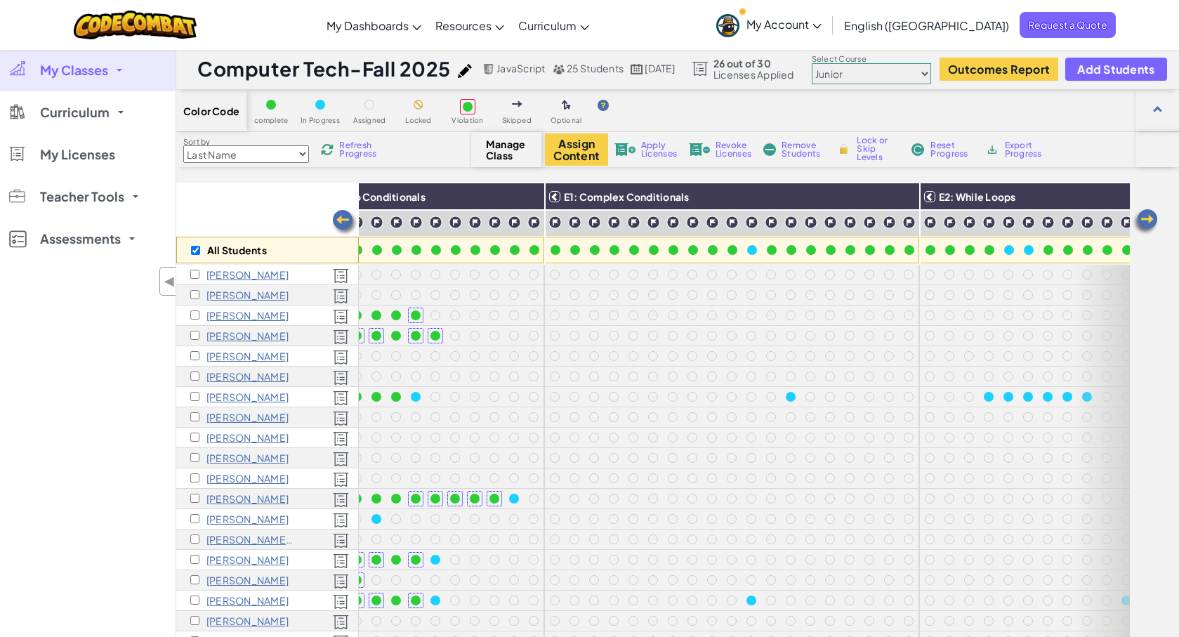
click at [1149, 223] on img at bounding box center [1145, 222] width 28 height 28
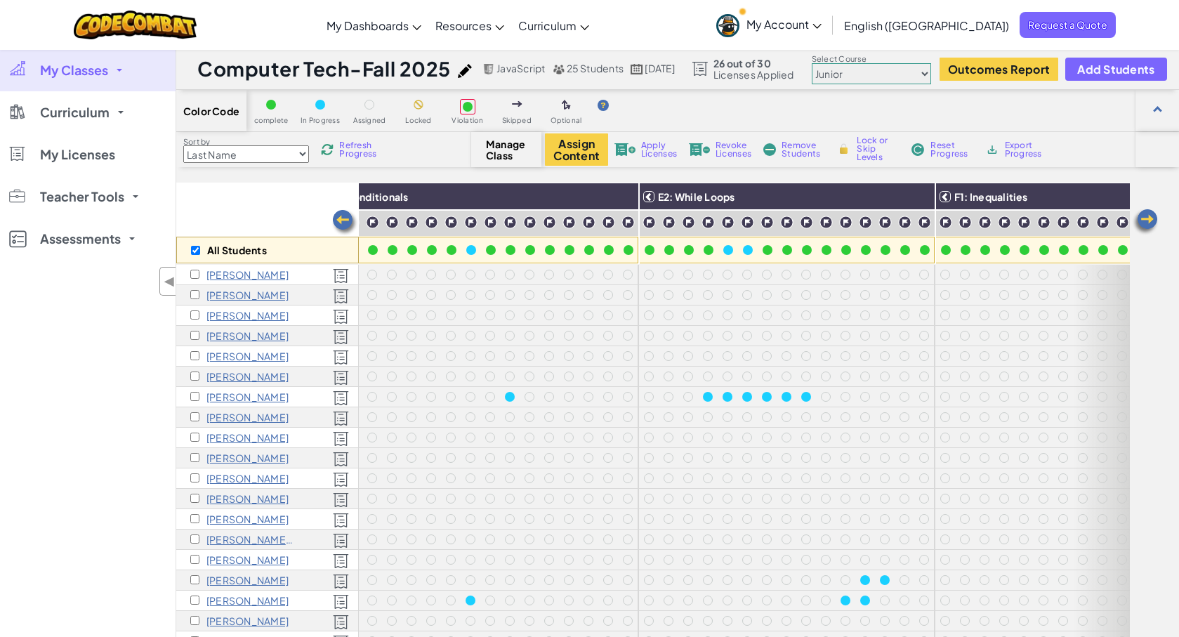
click at [1149, 223] on img at bounding box center [1145, 222] width 28 height 28
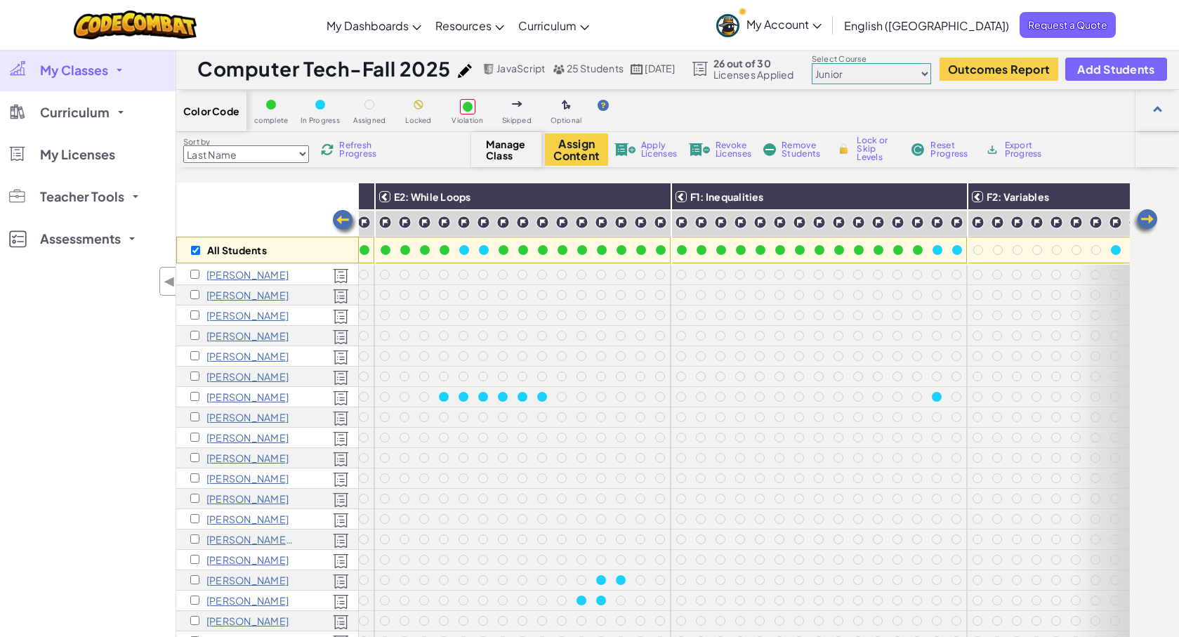
click at [1149, 223] on img at bounding box center [1145, 222] width 28 height 28
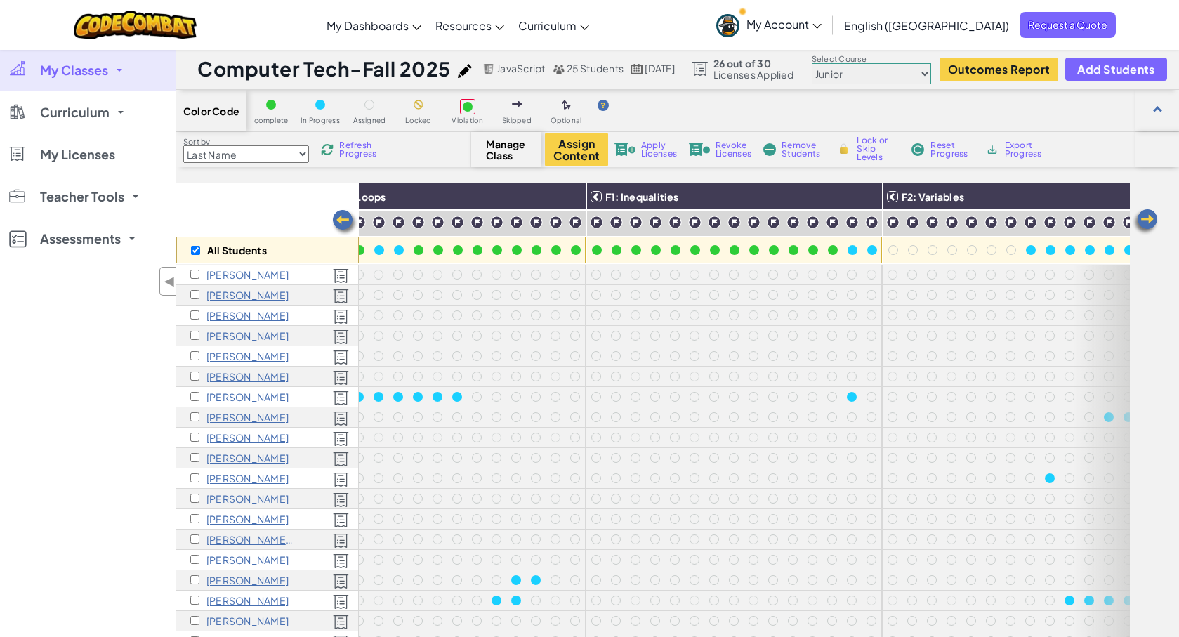
scroll to position [1, 2647]
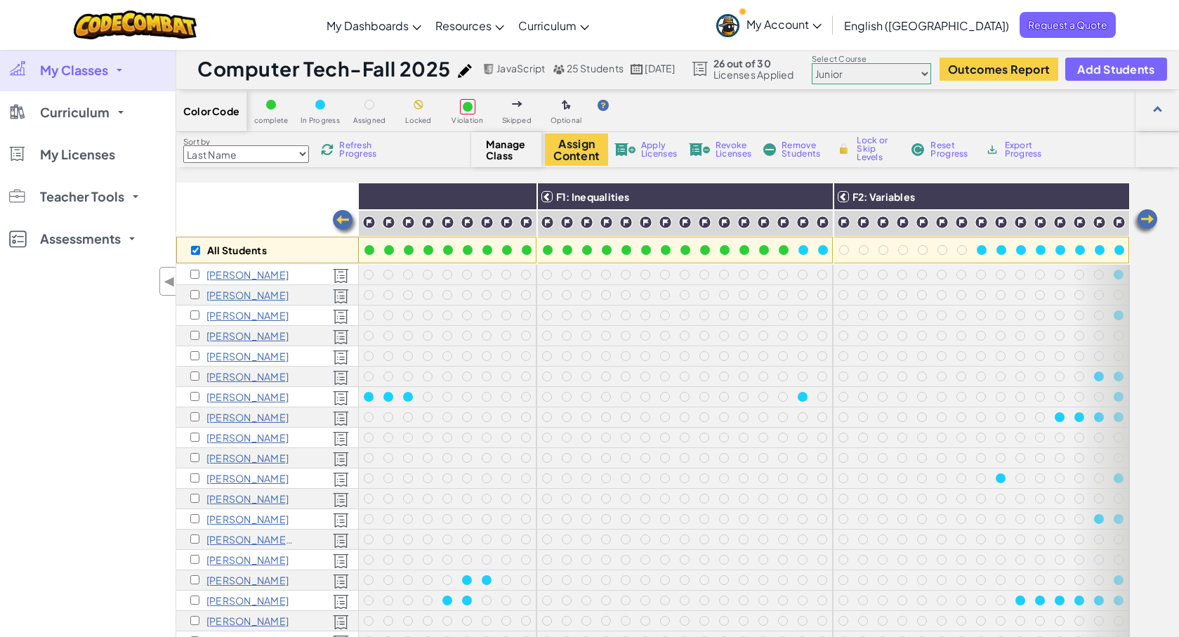
click at [1149, 223] on img at bounding box center [1145, 222] width 28 height 28
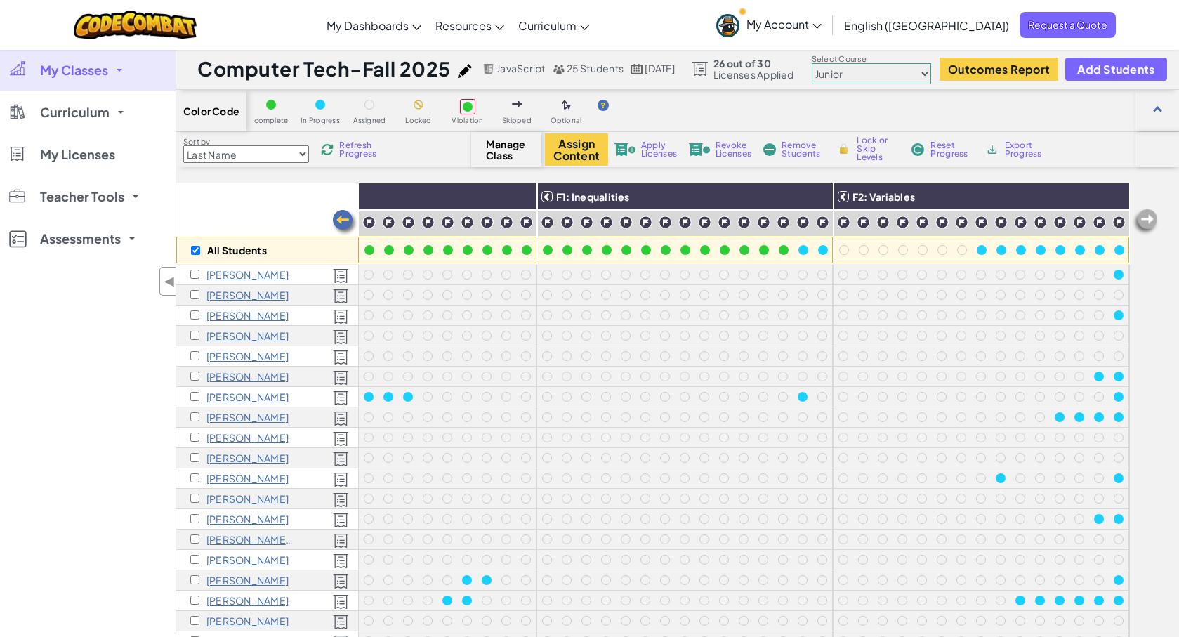
click at [1149, 223] on img at bounding box center [1145, 222] width 28 height 28
click at [343, 218] on img at bounding box center [345, 223] width 28 height 28
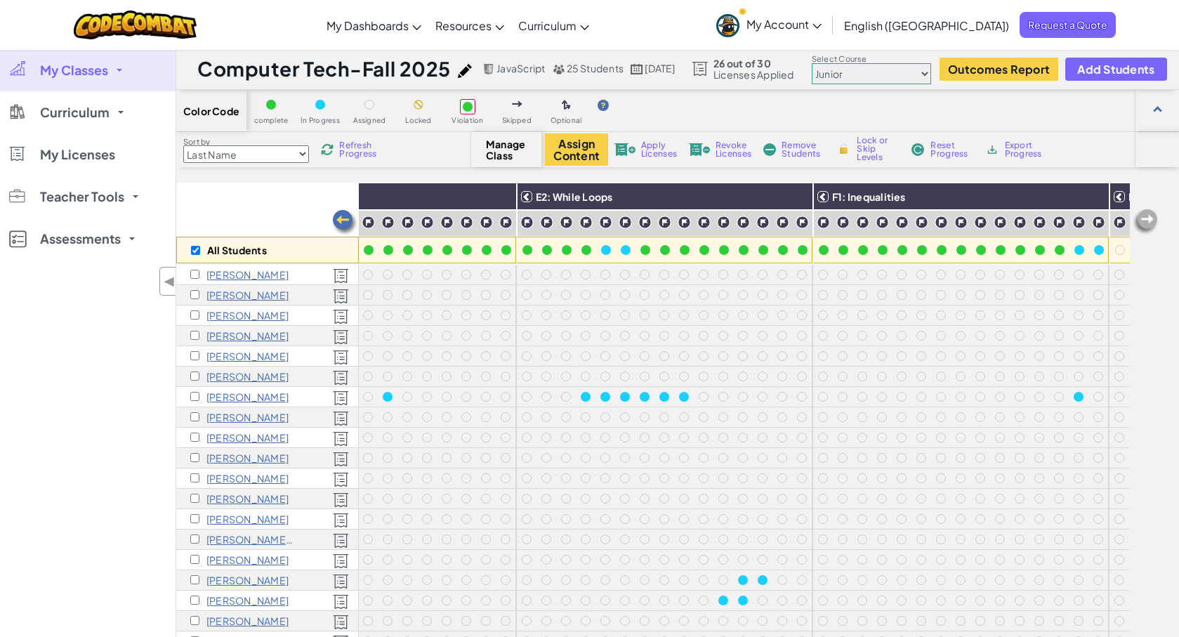
scroll to position [1, 2366]
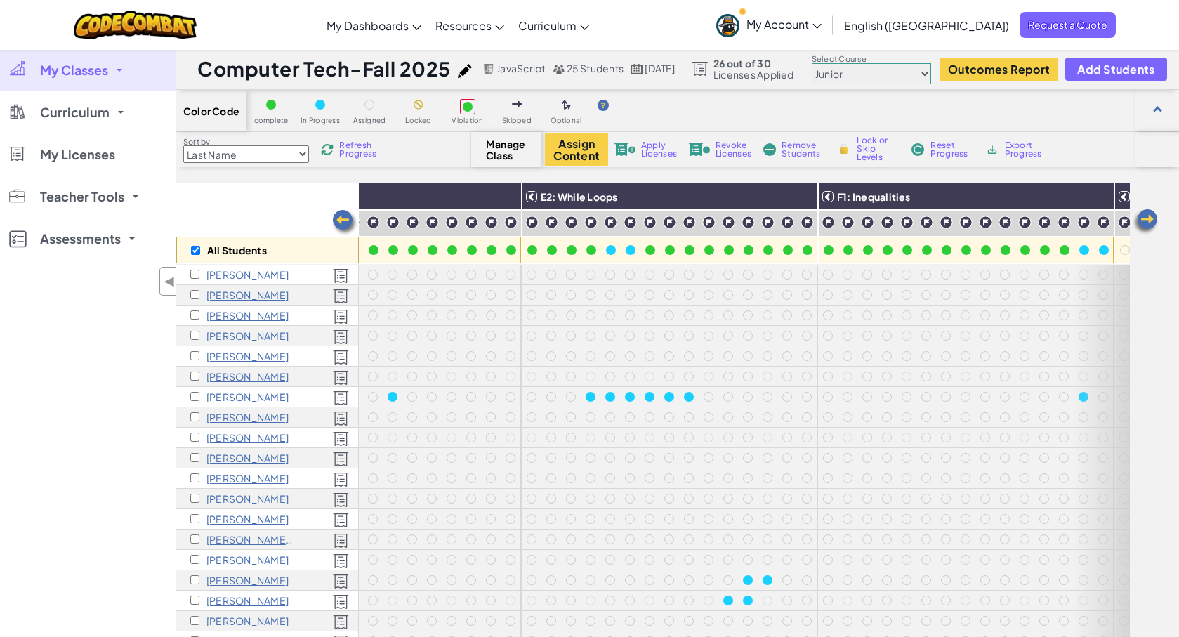
click at [347, 220] on img at bounding box center [345, 223] width 28 height 28
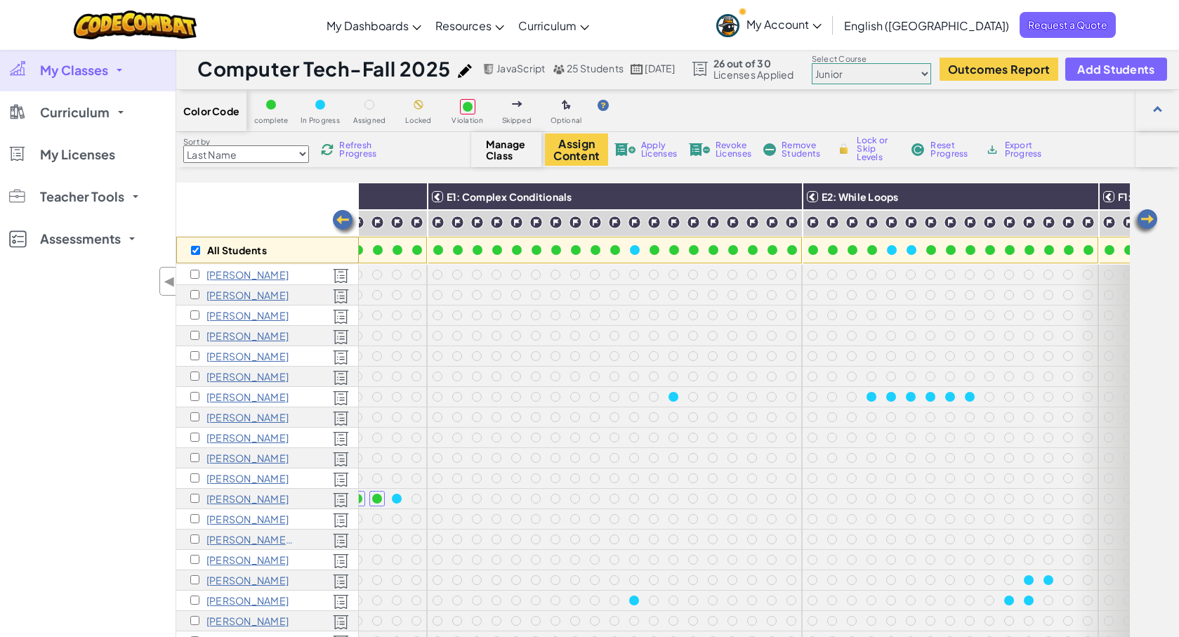
click at [347, 220] on img at bounding box center [345, 223] width 28 height 28
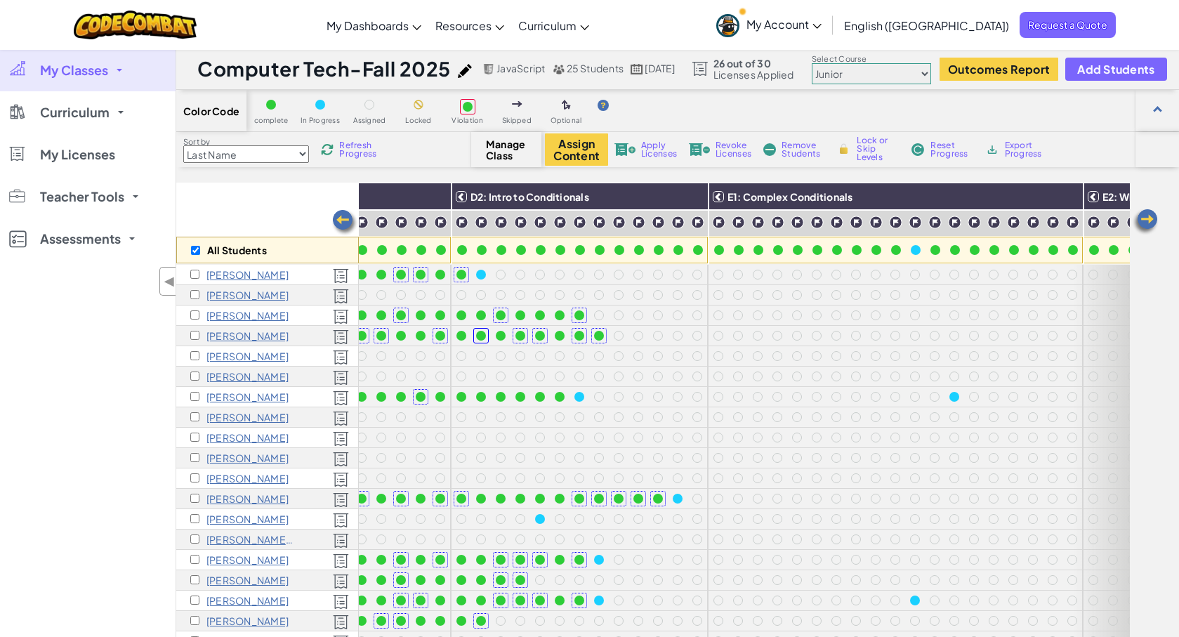
click at [347, 220] on img at bounding box center [345, 223] width 28 height 28
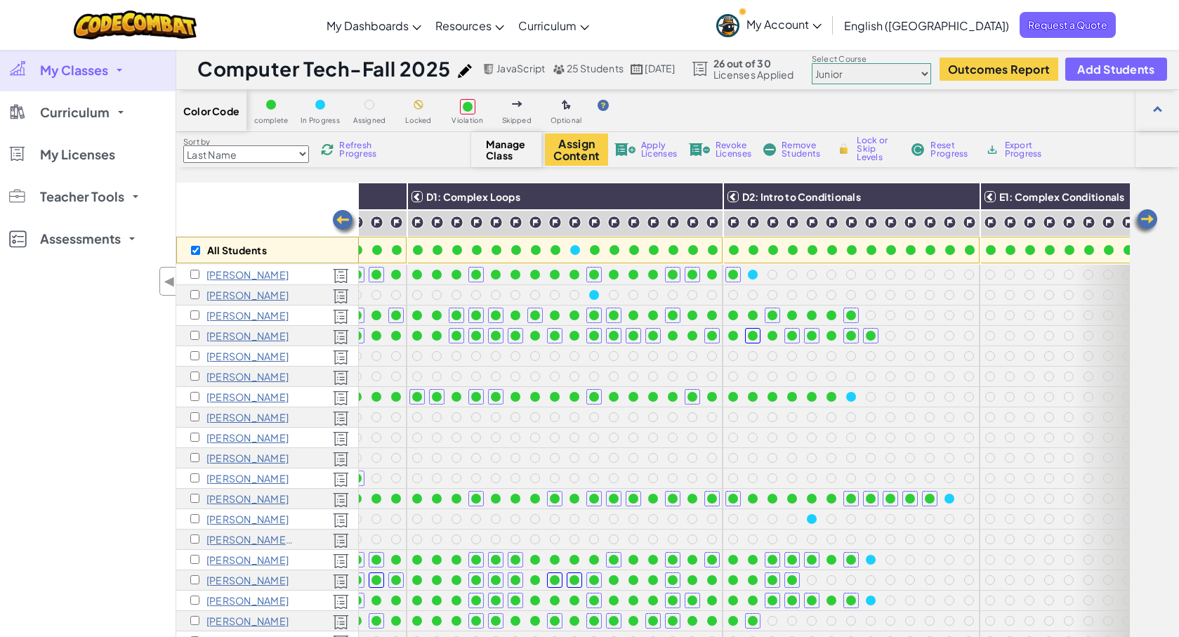
scroll to position [1, 1524]
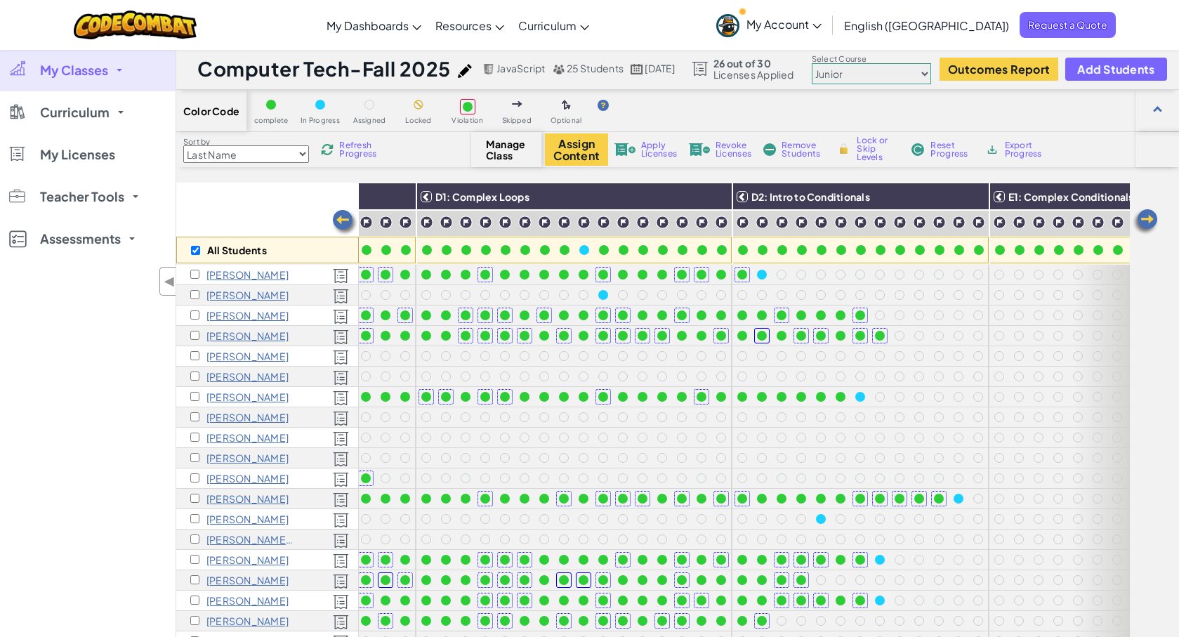
click at [888, 72] on select "Junior Introduction to Computer Science Game Development 1 Web Development 1 Co…" at bounding box center [871, 73] width 119 height 21
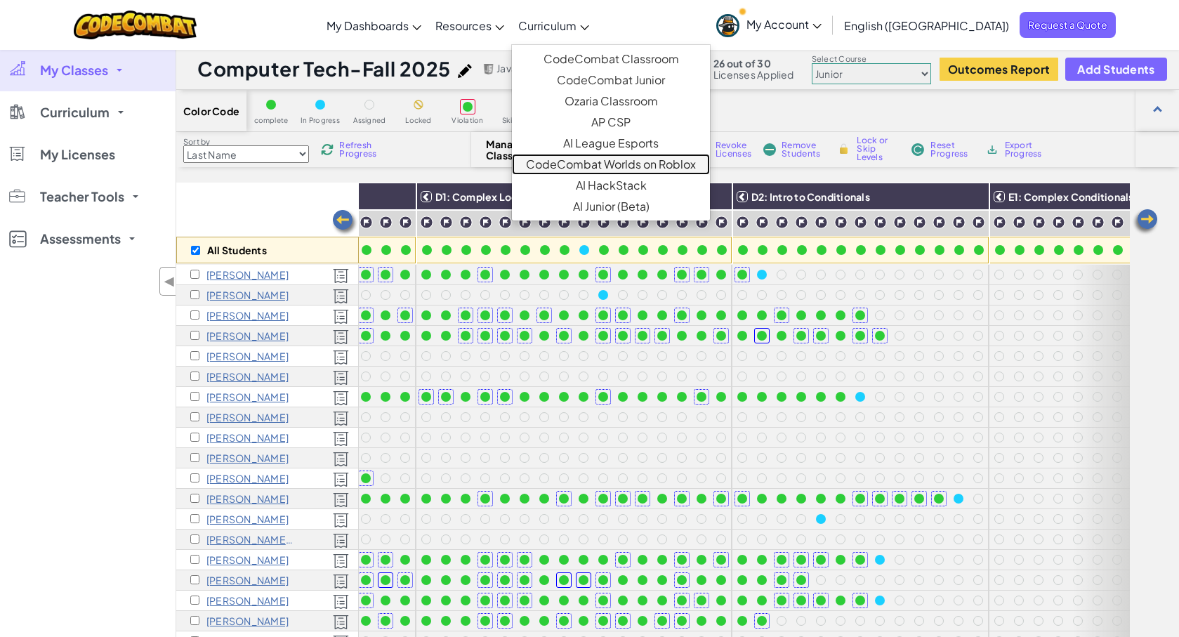
click at [674, 167] on link "CodeCombat Worlds on Roblox" at bounding box center [611, 164] width 198 height 21
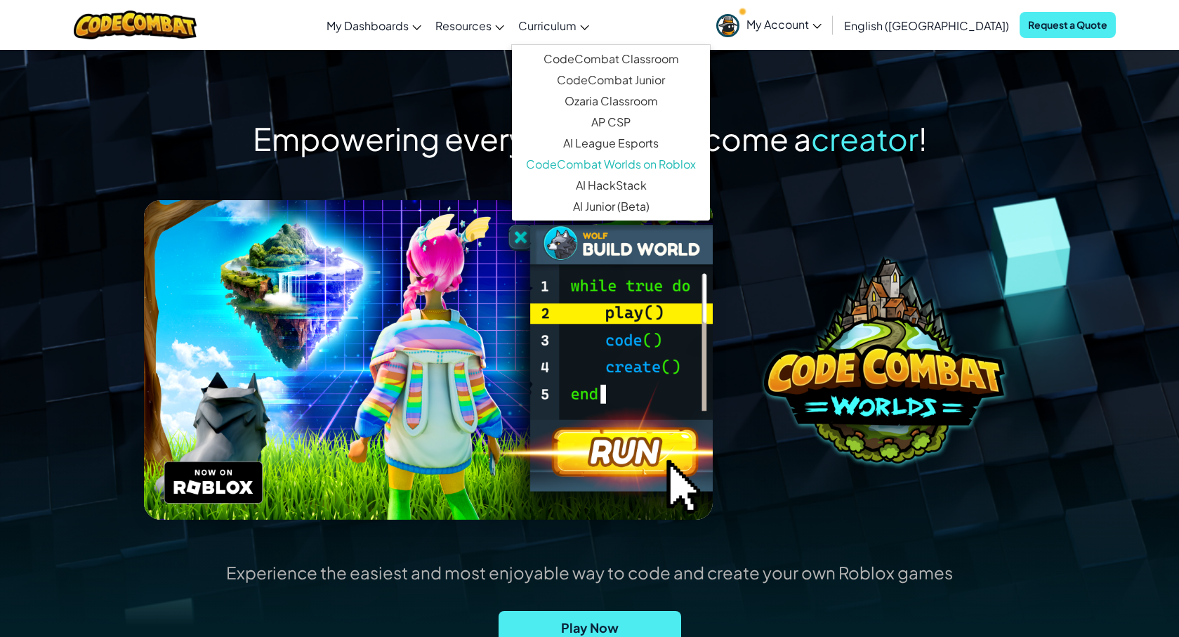
click at [596, 18] on link "Curriculum" at bounding box center [553, 25] width 85 height 38
click at [673, 190] on link "AI HackStack" at bounding box center [611, 185] width 198 height 21
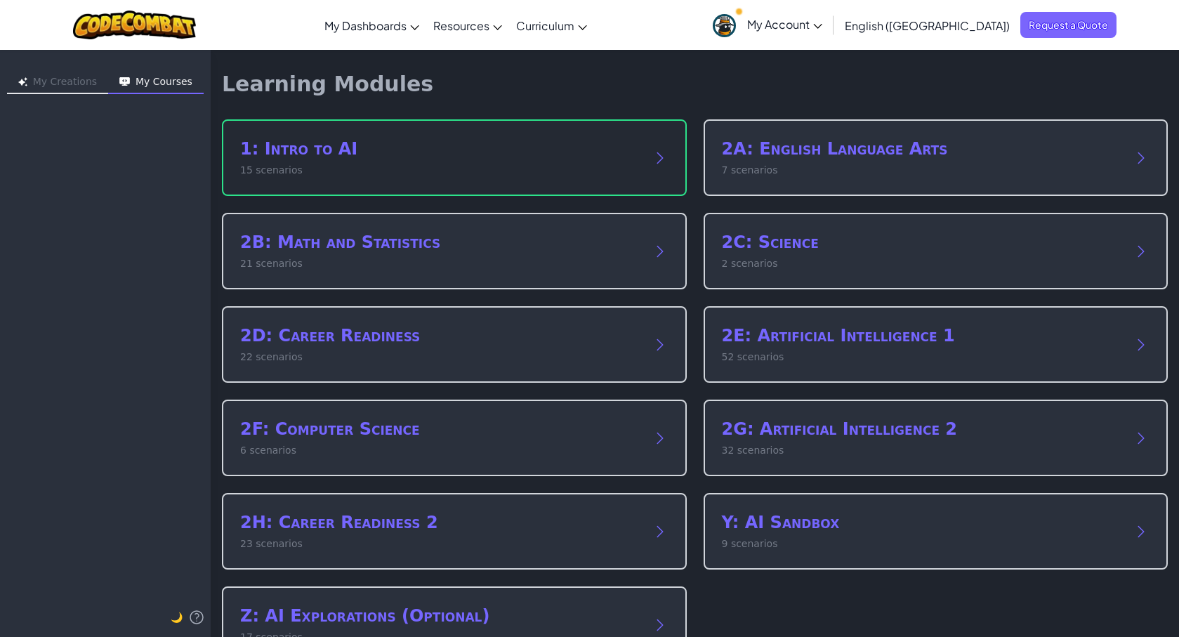
click at [481, 154] on h2 "1: Intro to AI" at bounding box center [440, 149] width 400 height 22
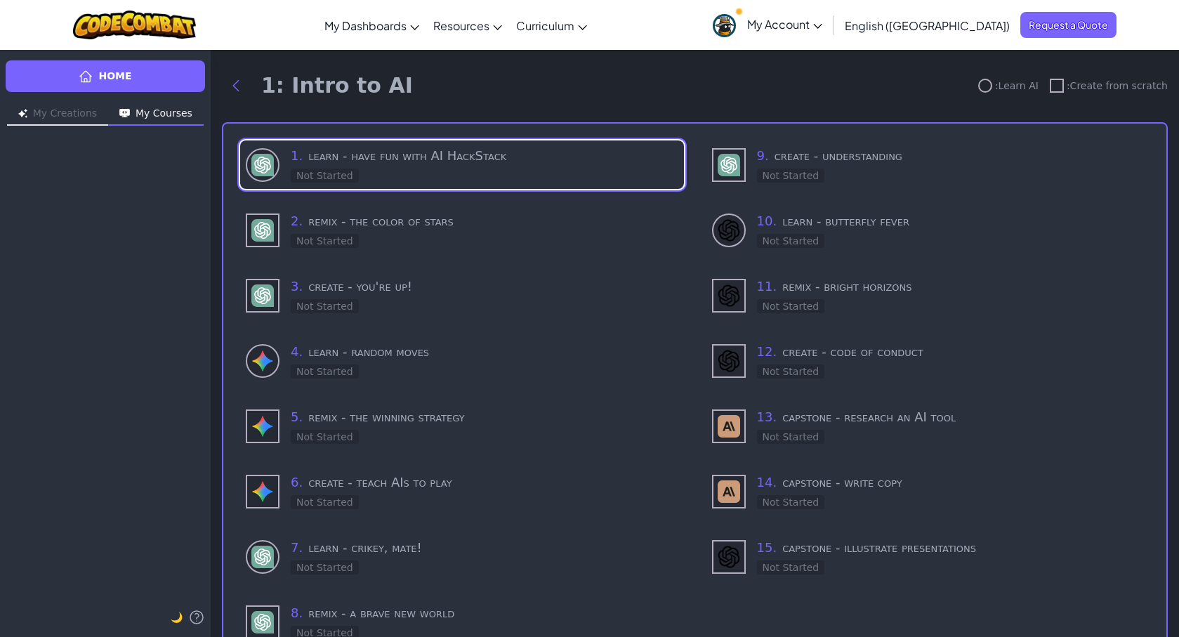
click at [481, 154] on h3 "1 . learn - have fun with AI HackStack" at bounding box center [485, 156] width 388 height 20
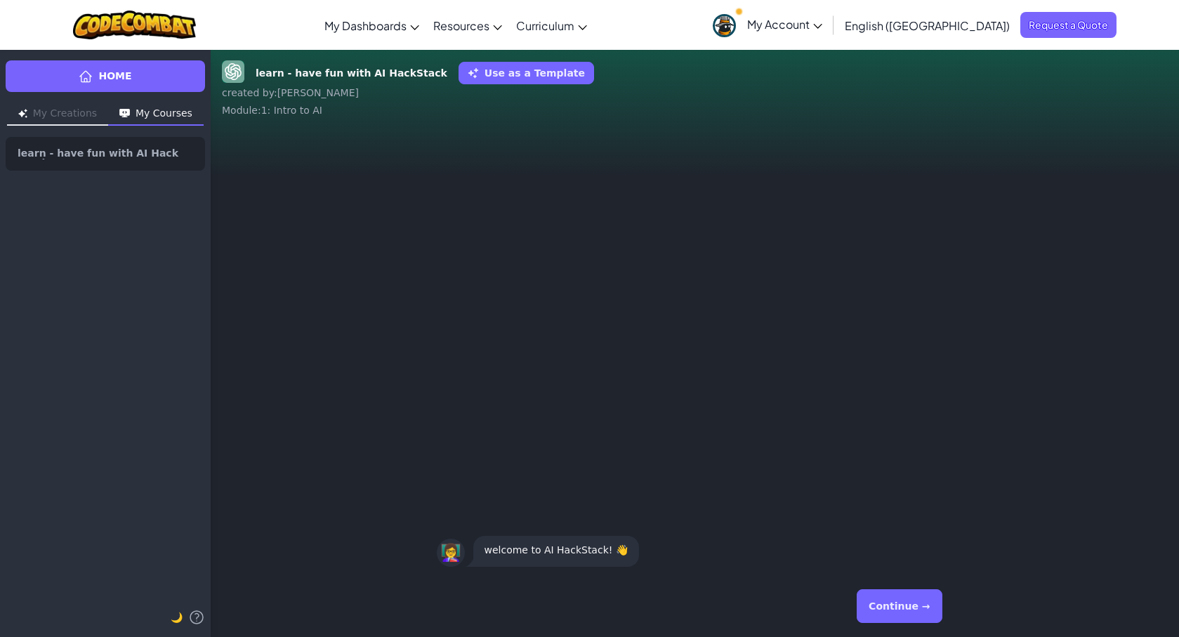
click at [911, 610] on button "Continue →" at bounding box center [899, 606] width 85 height 34
click at [149, 116] on button "My Courses" at bounding box center [155, 114] width 95 height 22
click at [152, 115] on button "My Courses" at bounding box center [155, 114] width 95 height 22
click at [150, 119] on button "My Courses" at bounding box center [155, 114] width 95 height 22
click at [86, 114] on button "My Creations" at bounding box center [57, 114] width 101 height 22
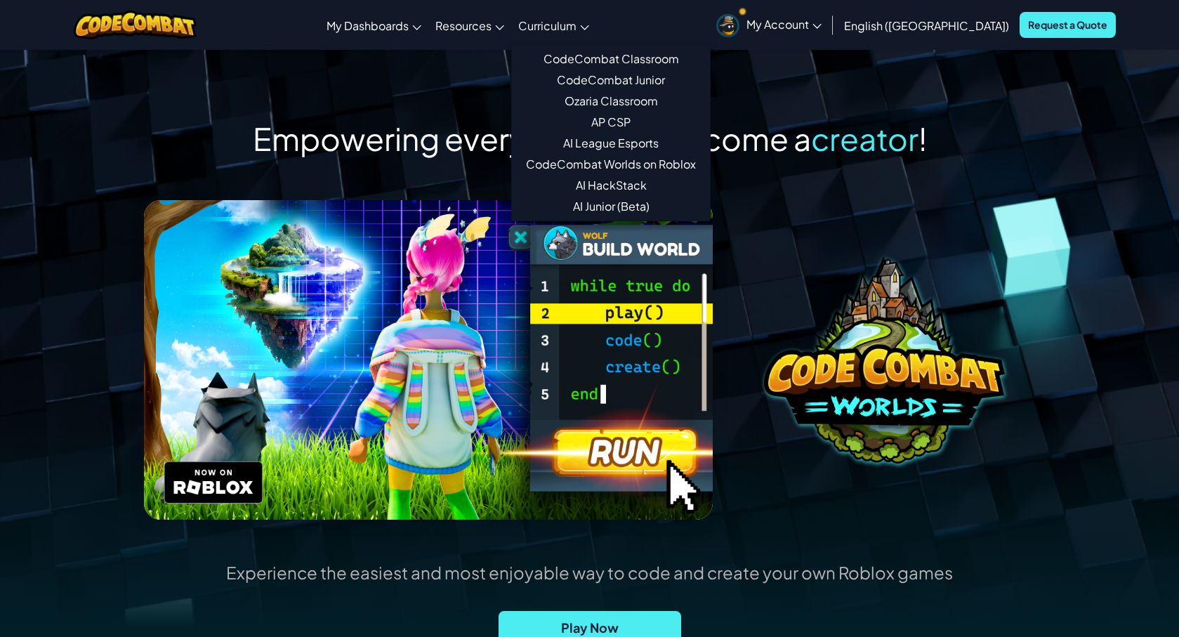
click at [576, 18] on span "Curriculum" at bounding box center [547, 25] width 58 height 15
click at [671, 121] on link "AP CSP" at bounding box center [611, 122] width 198 height 21
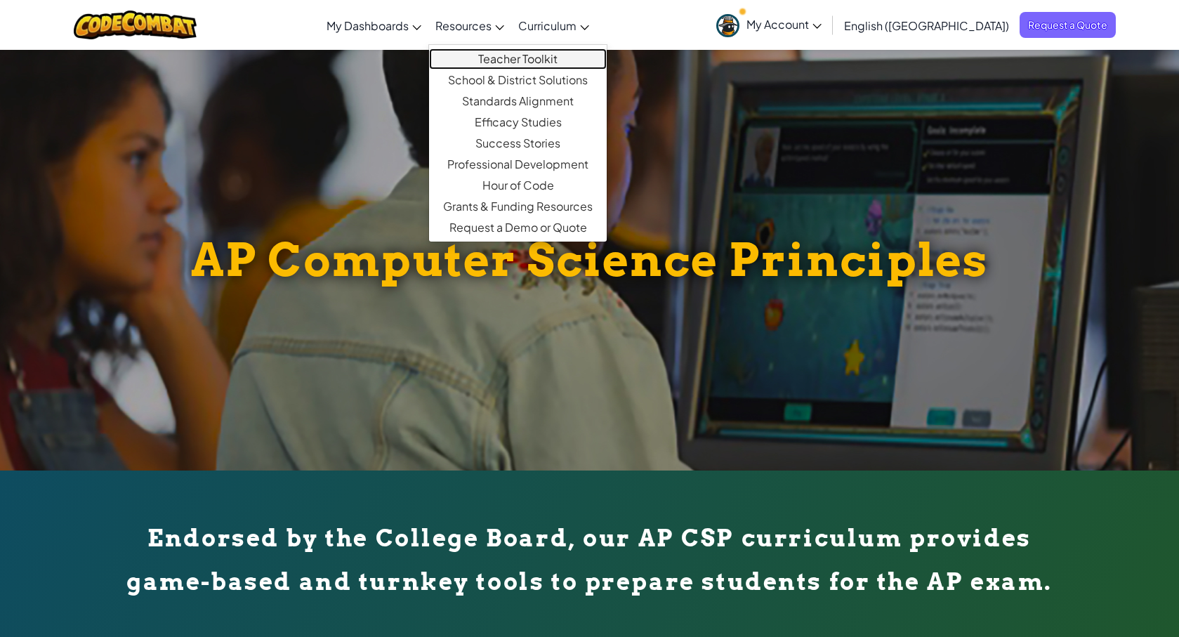
click at [585, 60] on link "Teacher Toolkit" at bounding box center [518, 58] width 178 height 21
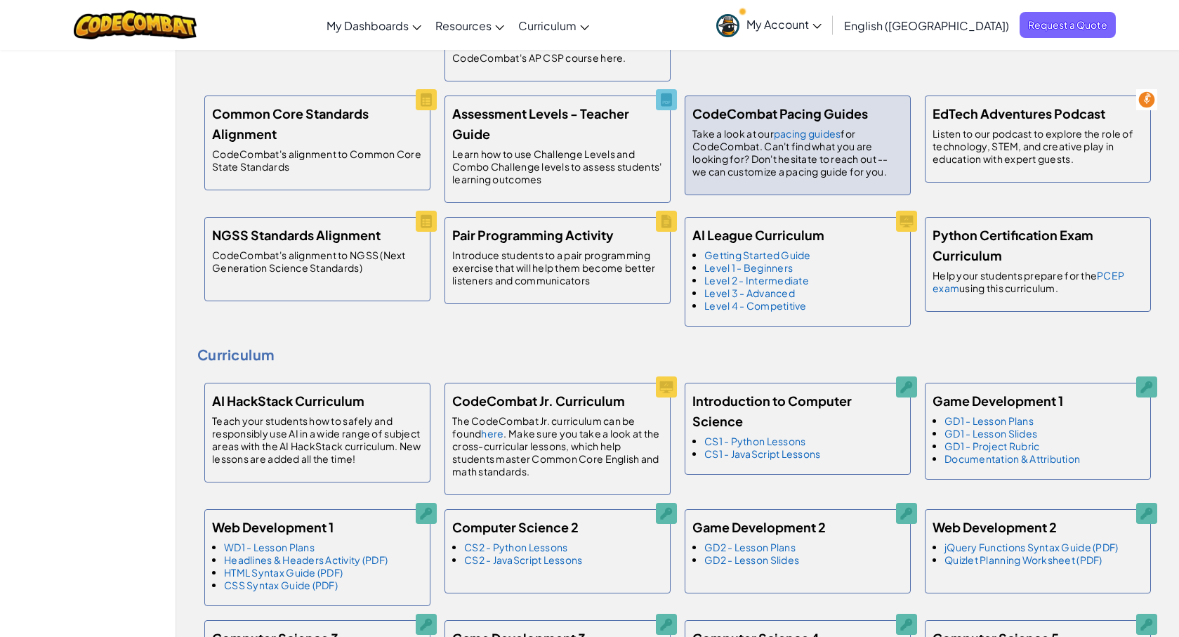
scroll to position [477, 0]
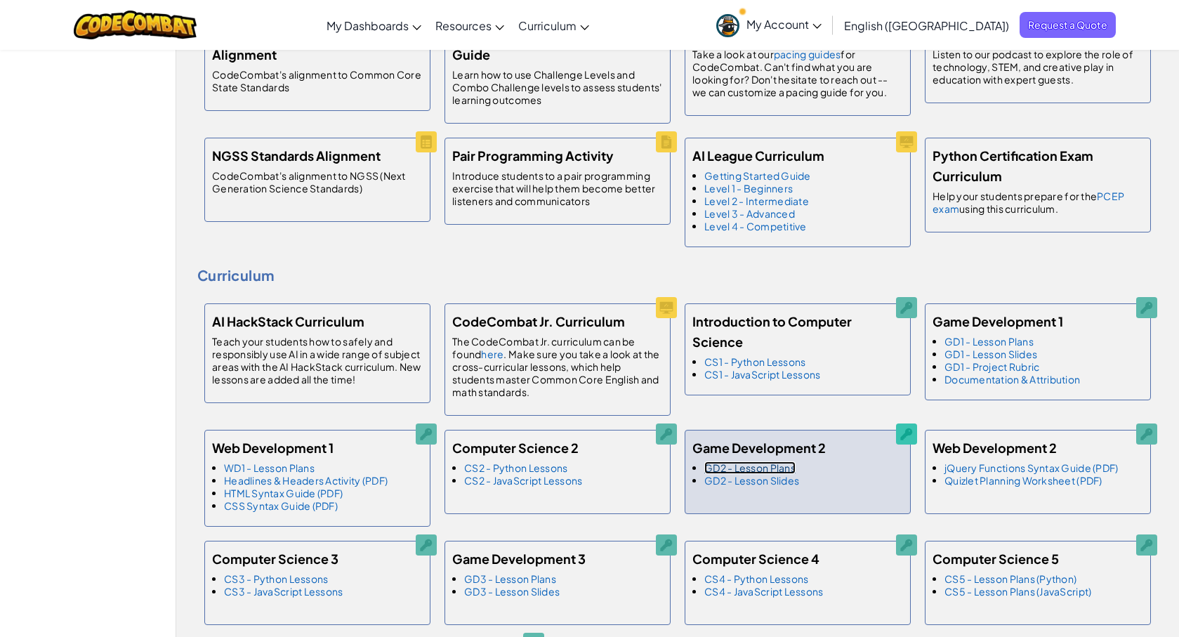
click at [772, 469] on link "GD2 - Lesson Plans" at bounding box center [749, 467] width 91 height 13
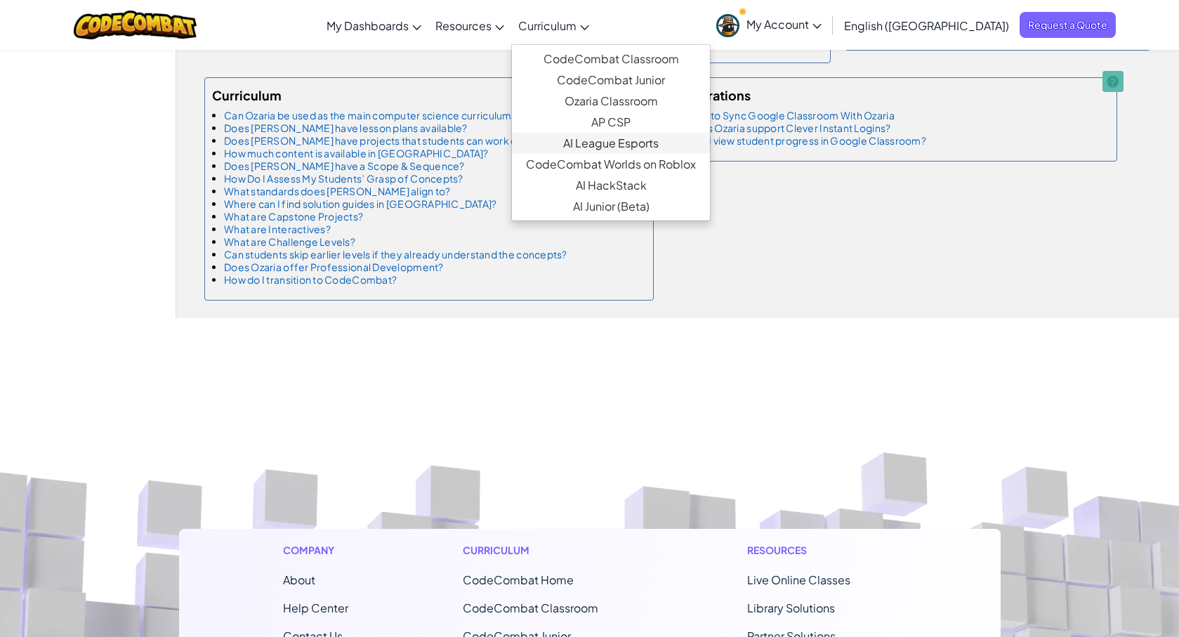
scroll to position [1718, 0]
click at [659, 146] on link "AI League Esports" at bounding box center [611, 143] width 198 height 21
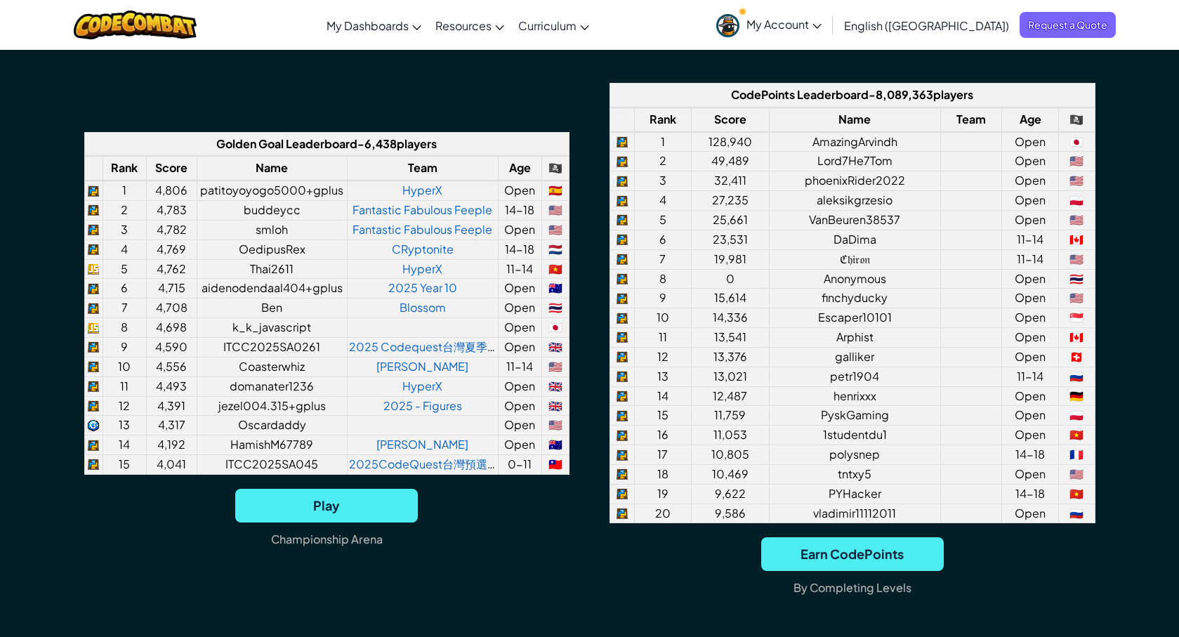
scroll to position [1062, 0]
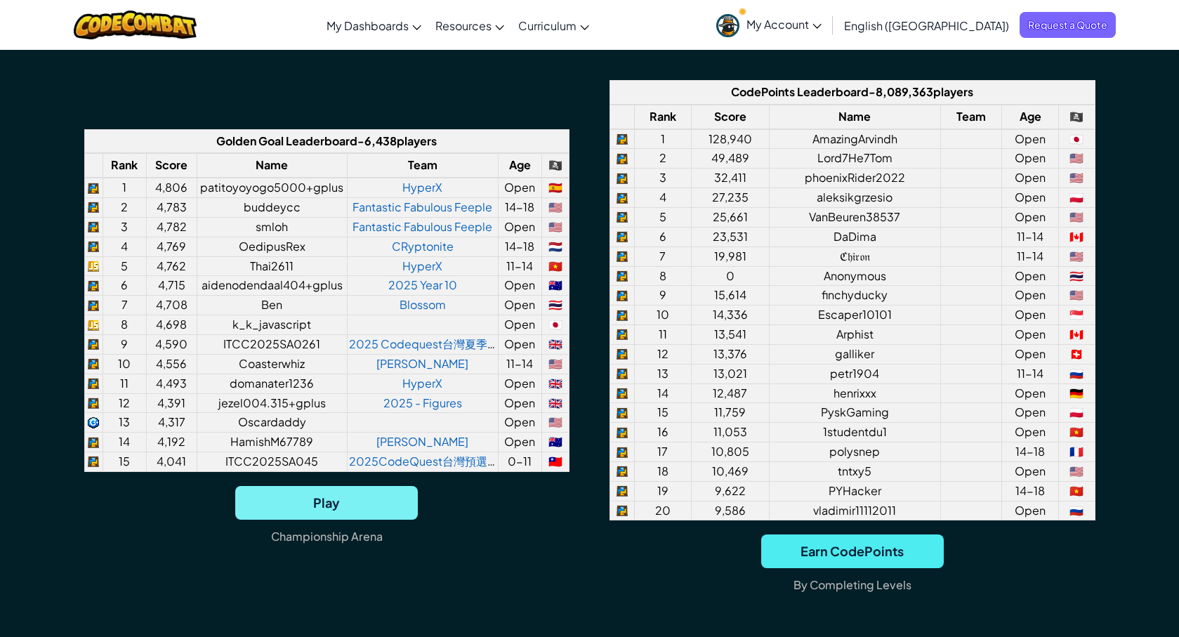
click at [336, 501] on span "Play" at bounding box center [326, 503] width 183 height 34
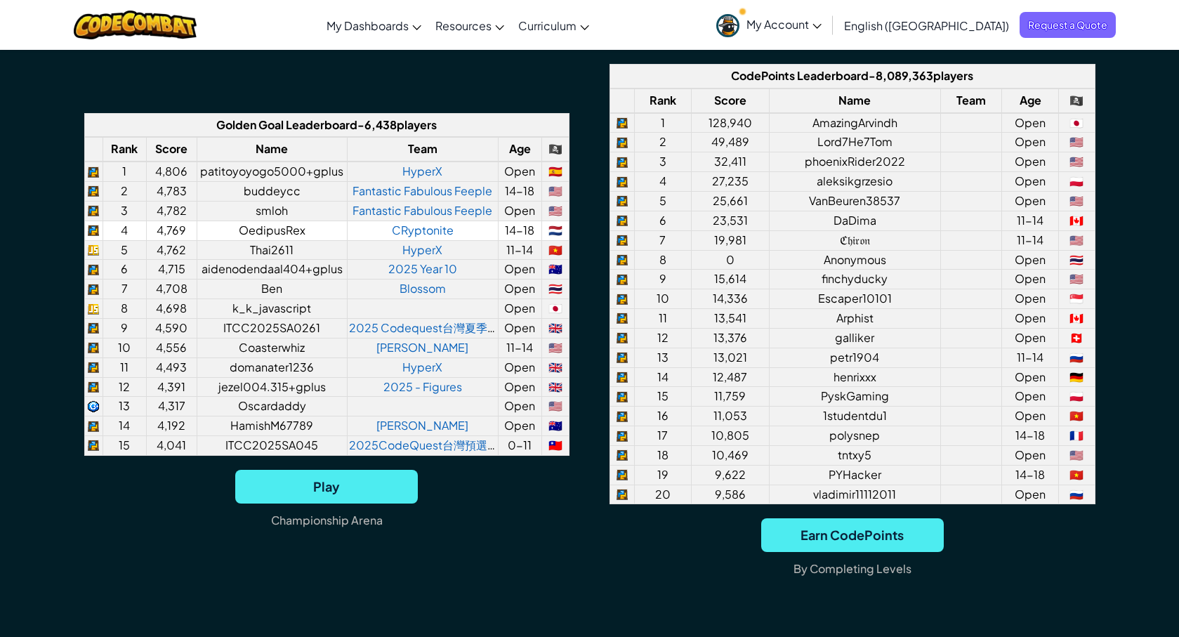
scroll to position [1089, 0]
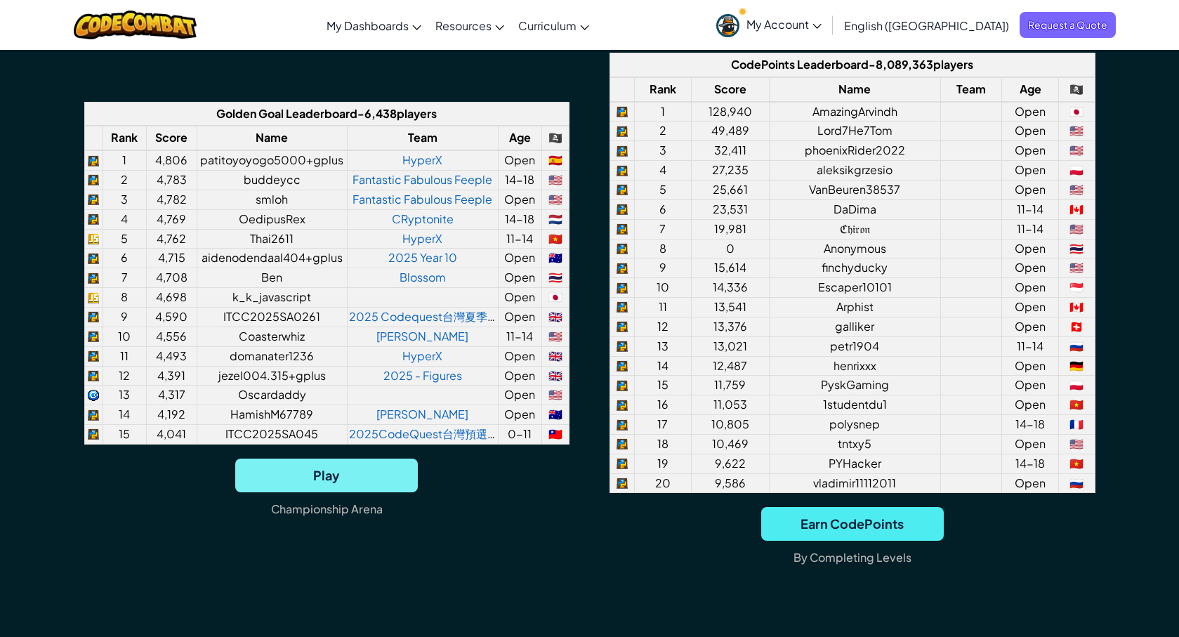
click at [324, 475] on span "Play" at bounding box center [326, 476] width 183 height 34
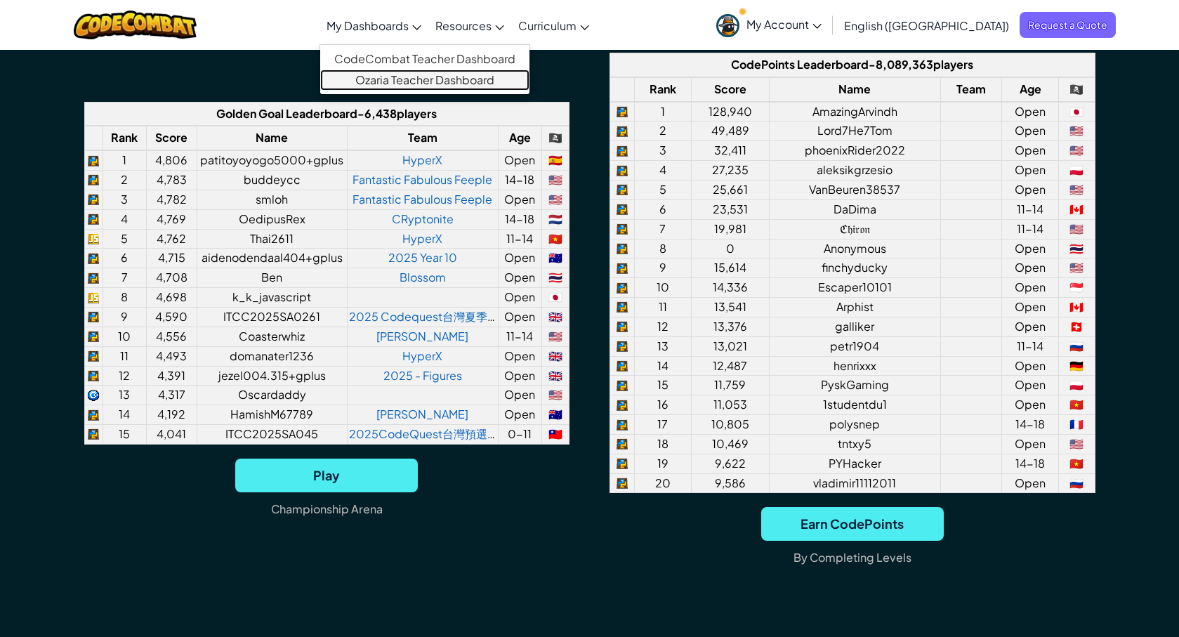
click at [468, 80] on link "Ozaria Teacher Dashboard" at bounding box center [424, 80] width 209 height 21
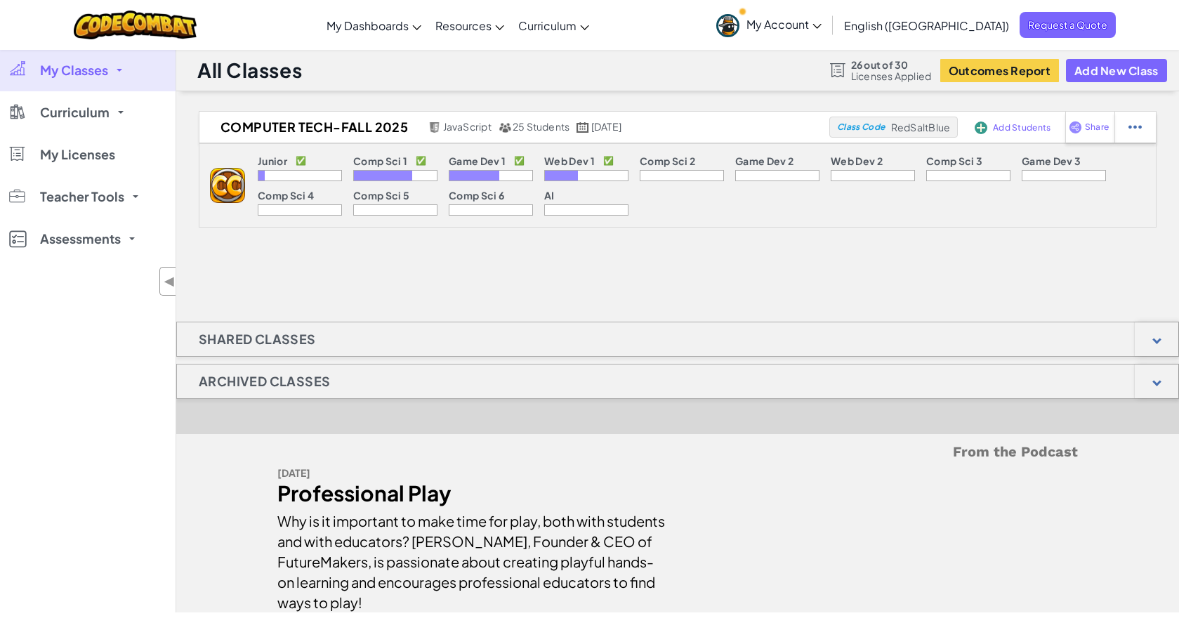
click at [136, 74] on link "My Classes" at bounding box center [88, 70] width 176 height 42
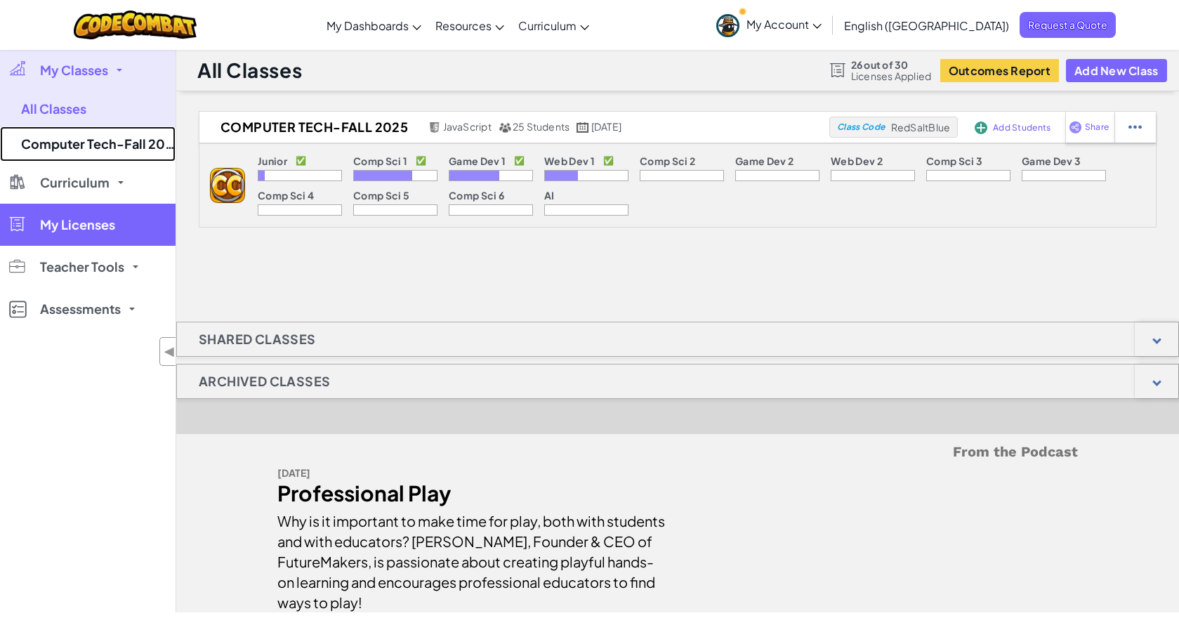
click at [107, 134] on link "Computer Tech-Fall 2025" at bounding box center [88, 143] width 176 height 35
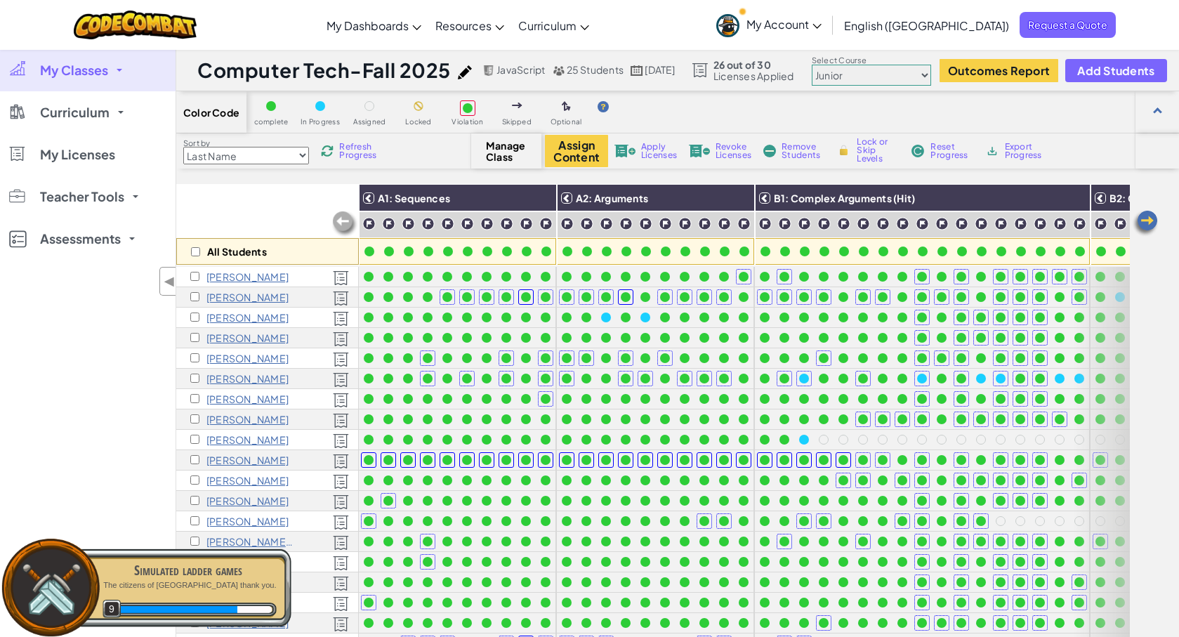
click at [1140, 220] on img at bounding box center [1145, 223] width 28 height 28
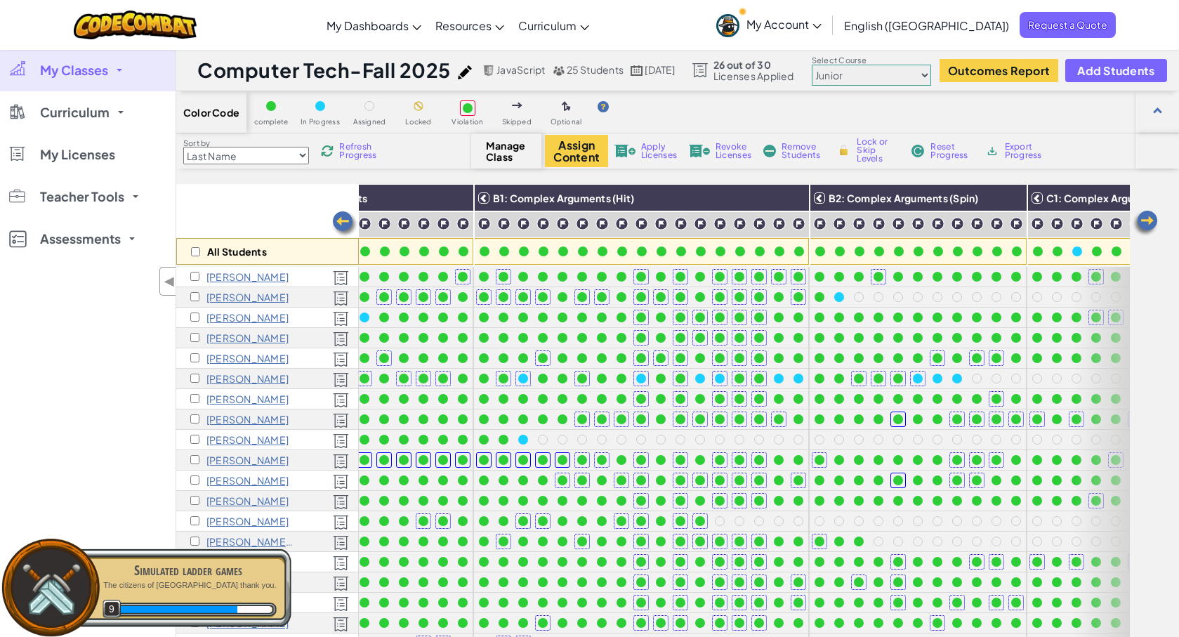
click at [1143, 220] on img at bounding box center [1145, 223] width 28 height 28
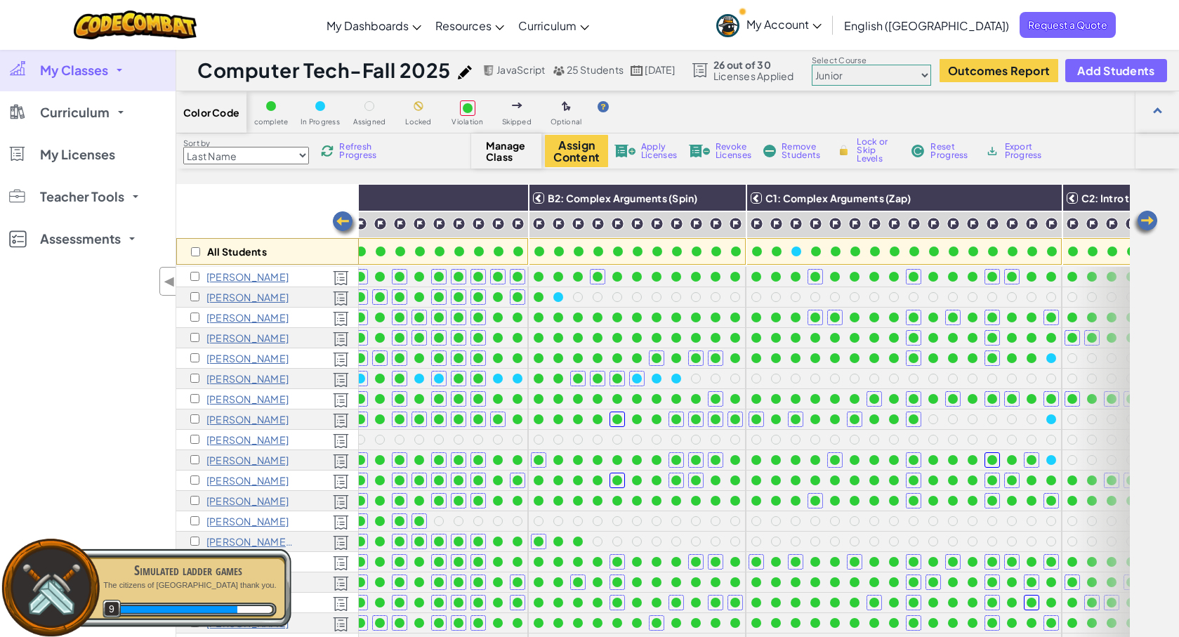
click at [1143, 220] on img at bounding box center [1145, 223] width 28 height 28
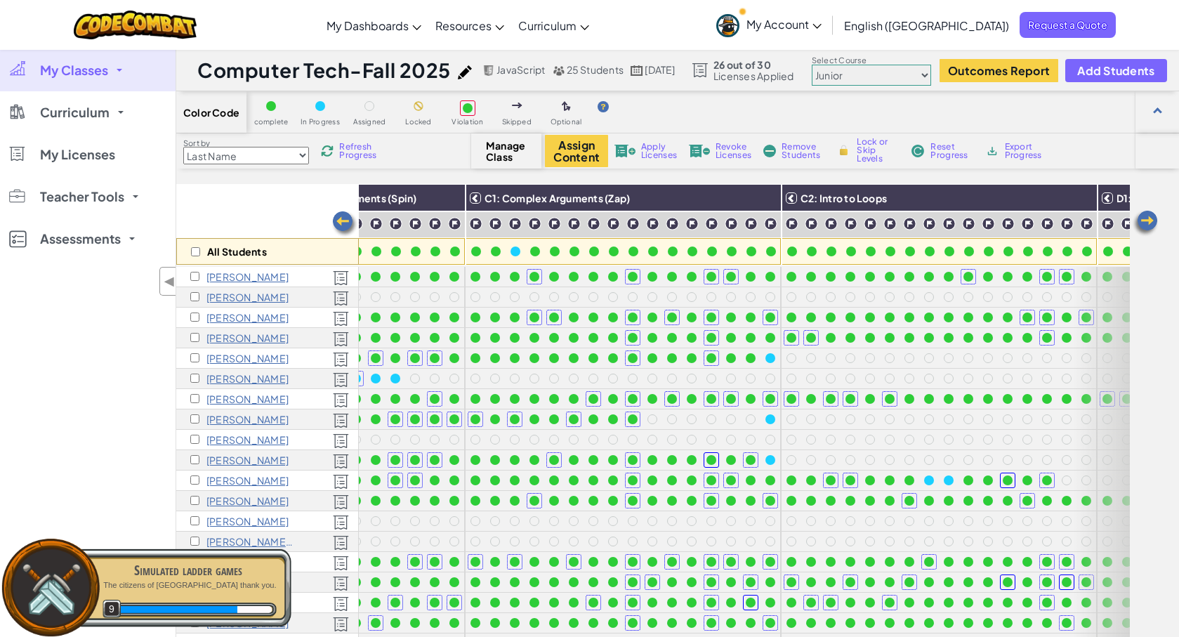
click at [1143, 220] on img at bounding box center [1145, 223] width 28 height 28
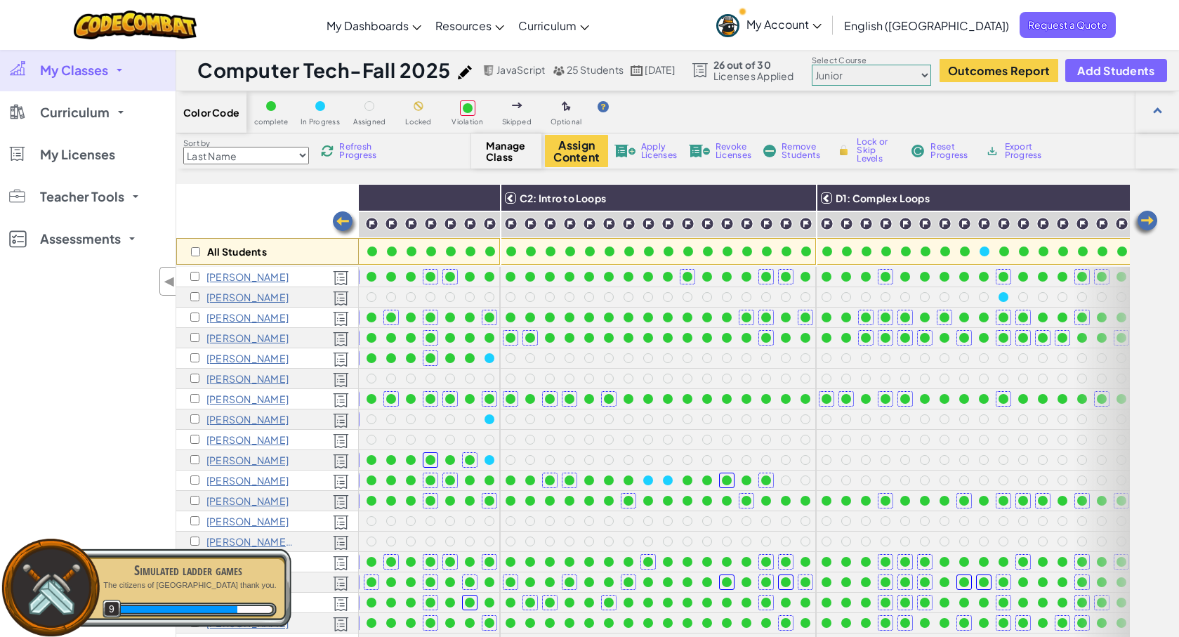
click at [1143, 220] on img at bounding box center [1145, 223] width 28 height 28
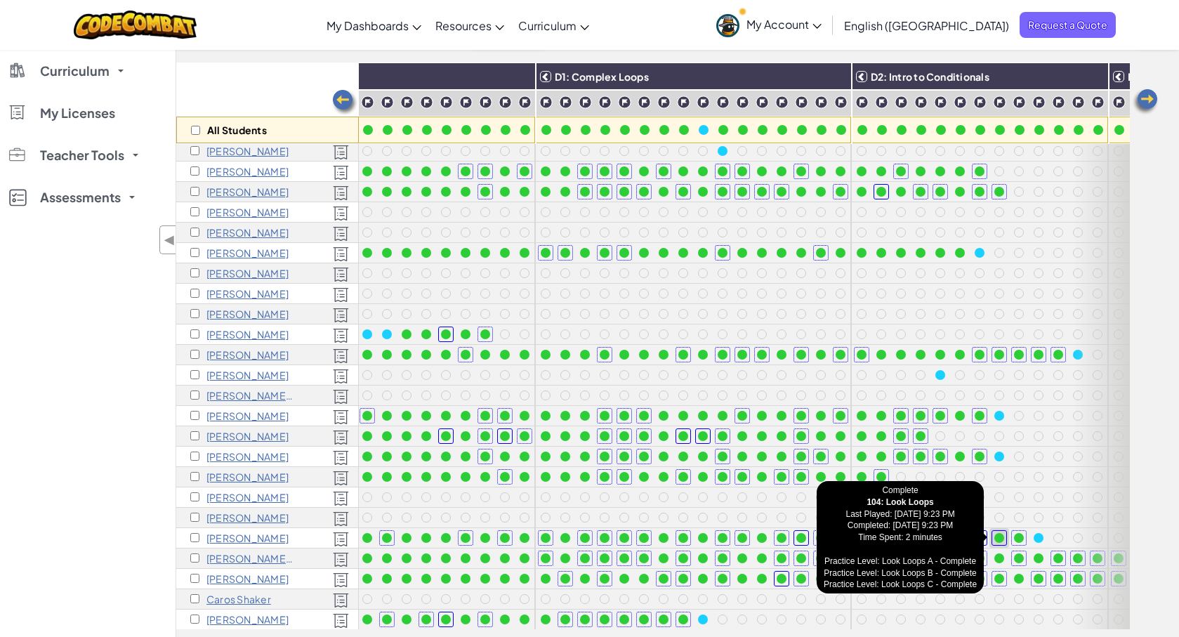
scroll to position [122, 0]
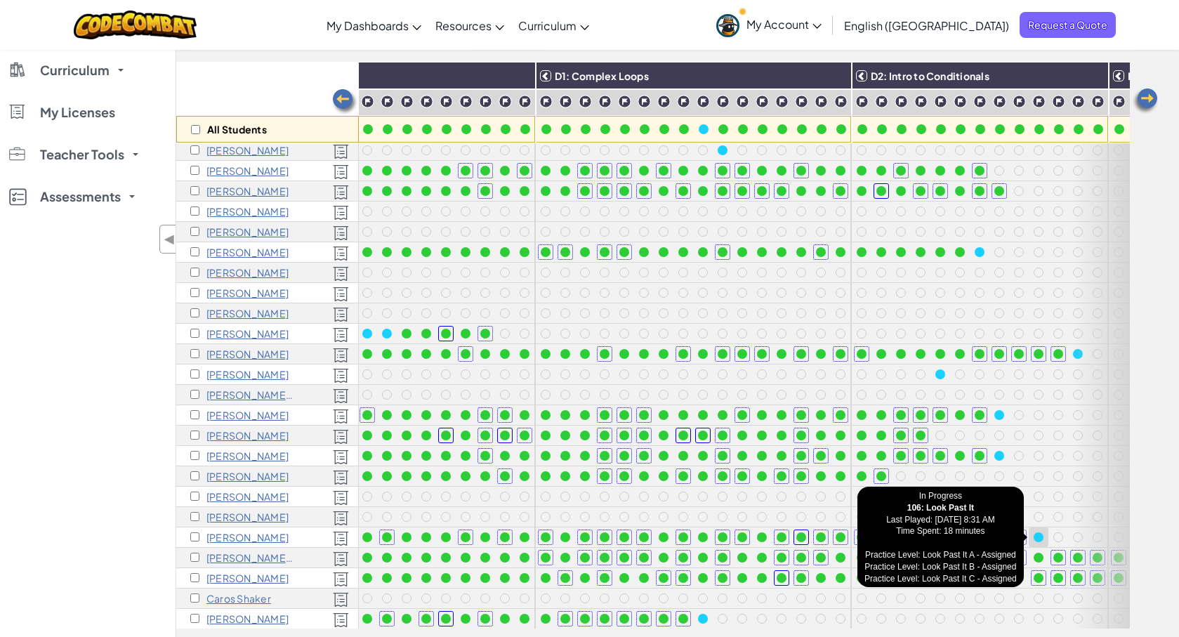
click at [1039, 538] on div at bounding box center [1039, 537] width 10 height 10
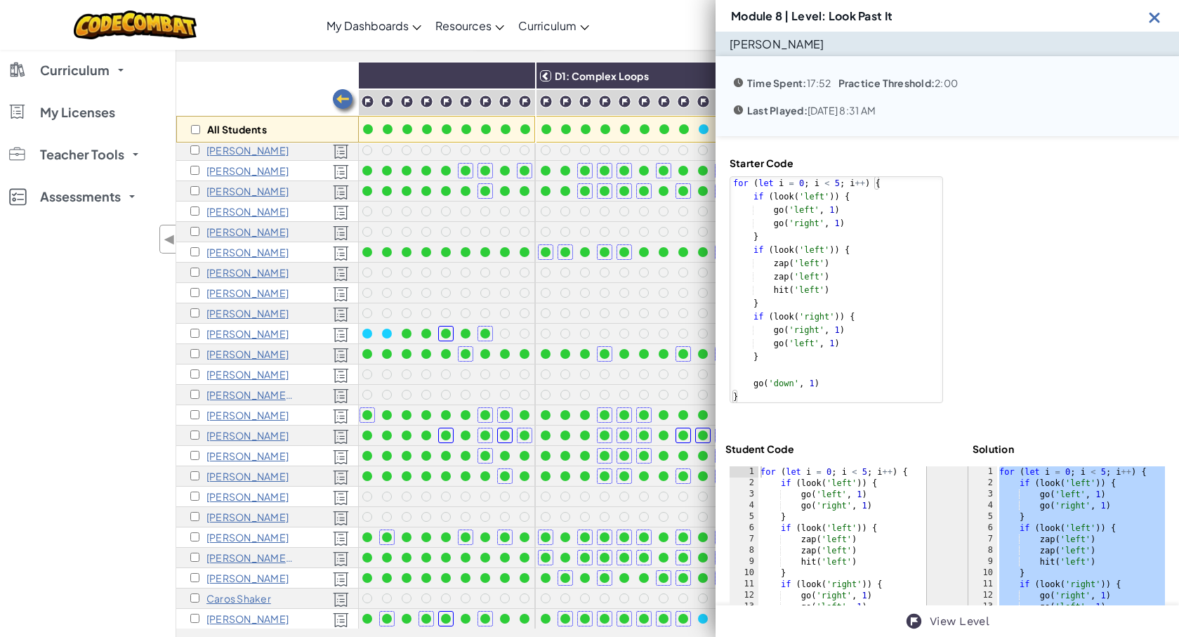
drag, startPoint x: 1001, startPoint y: 472, endPoint x: 1141, endPoint y: 668, distance: 241.0
click at [1141, 636] on html "Toggle navigation My Dashboards CodeCombat Teacher Dashboard Ozaria Teacher Das…" at bounding box center [589, 641] width 1179 height 1527
type textarea "zap('right') hit('right')"
